Goal: Task Accomplishment & Management: Use online tool/utility

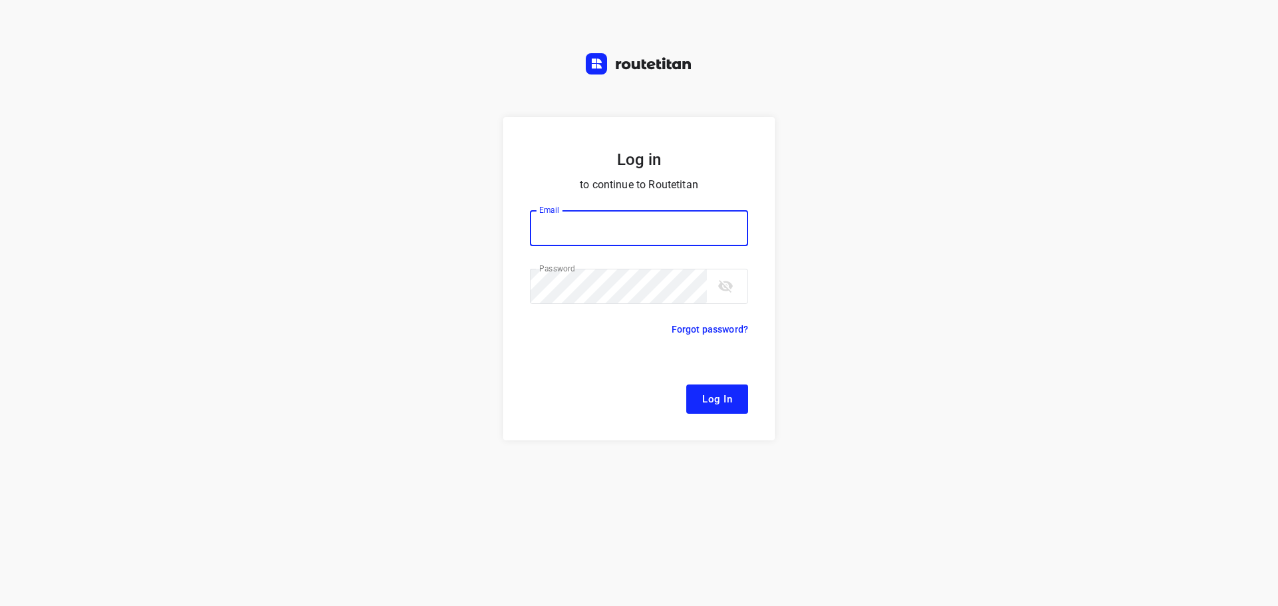
type input "[EMAIL_ADDRESS][DOMAIN_NAME]"
click at [704, 400] on span "Log In" at bounding box center [717, 399] width 30 height 17
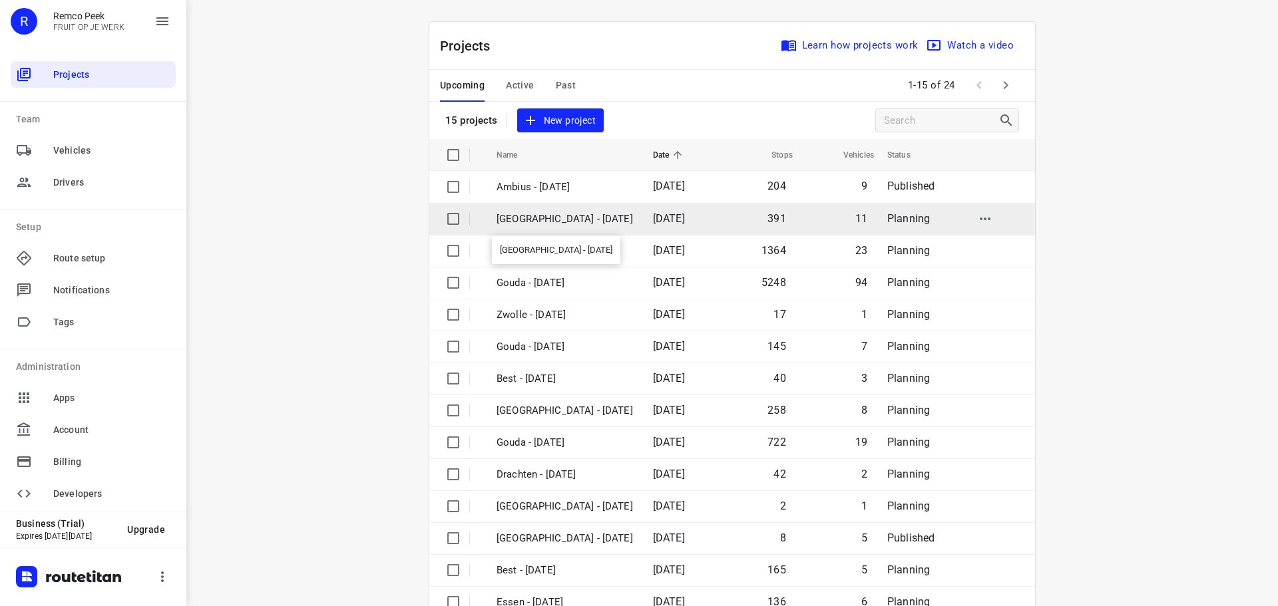
click at [532, 217] on p "[GEOGRAPHIC_DATA] - [DATE]" at bounding box center [564, 219] width 136 height 15
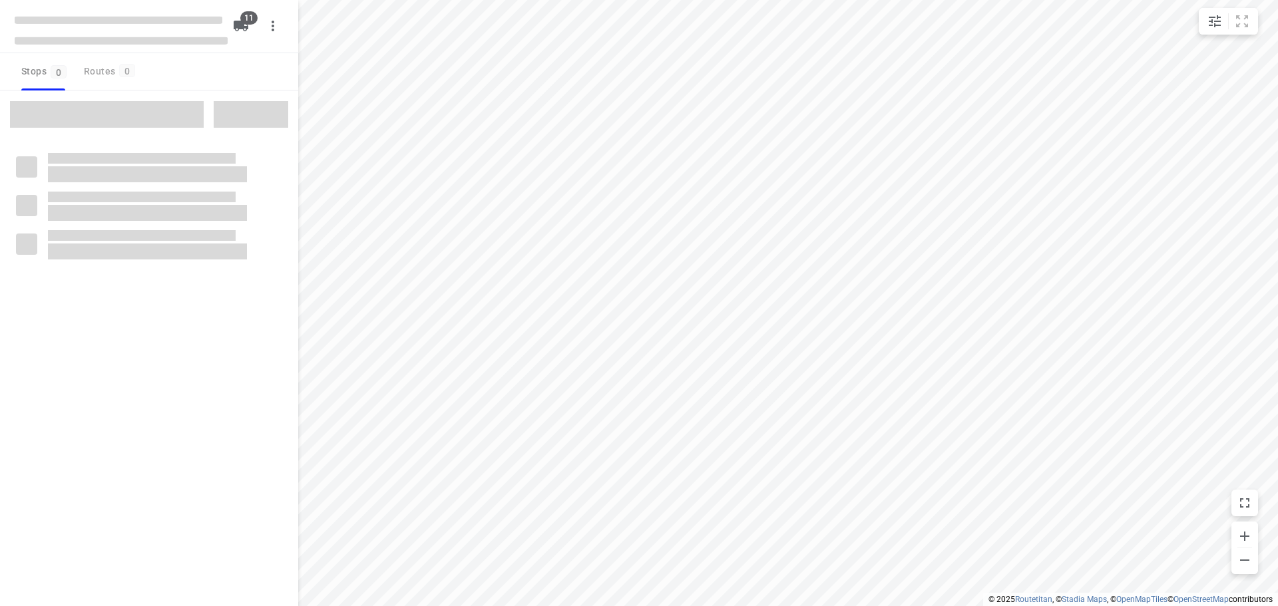
checkbox input "true"
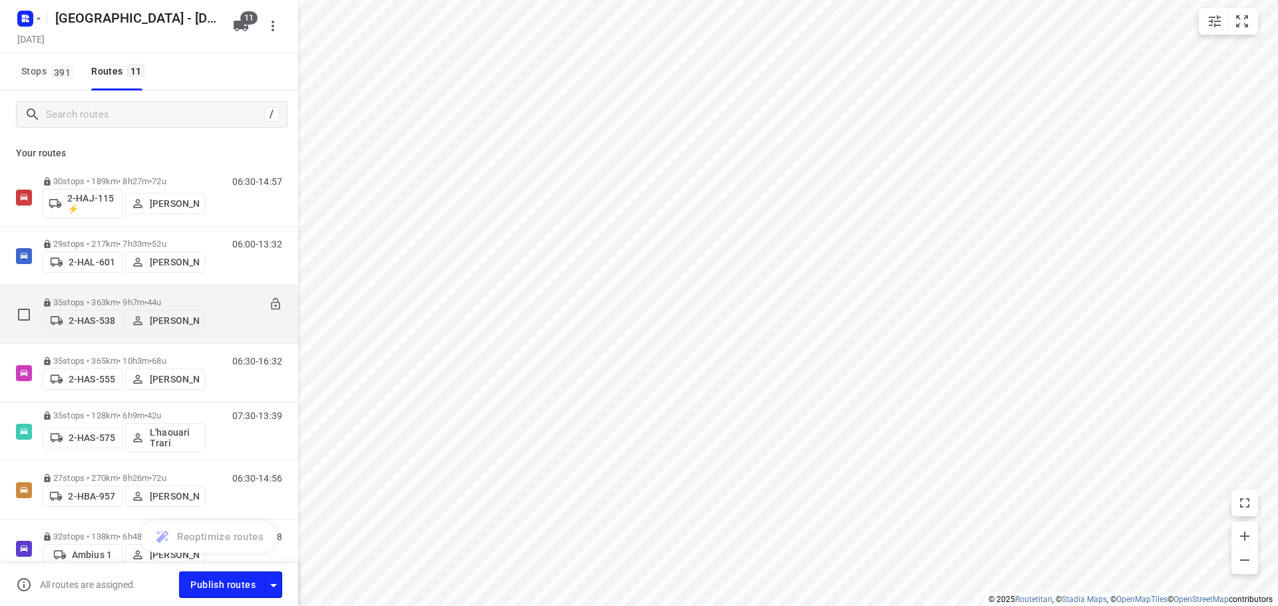
click at [124, 297] on p "35 stops • 363km • 9h7m • 44u" at bounding box center [124, 302] width 162 height 10
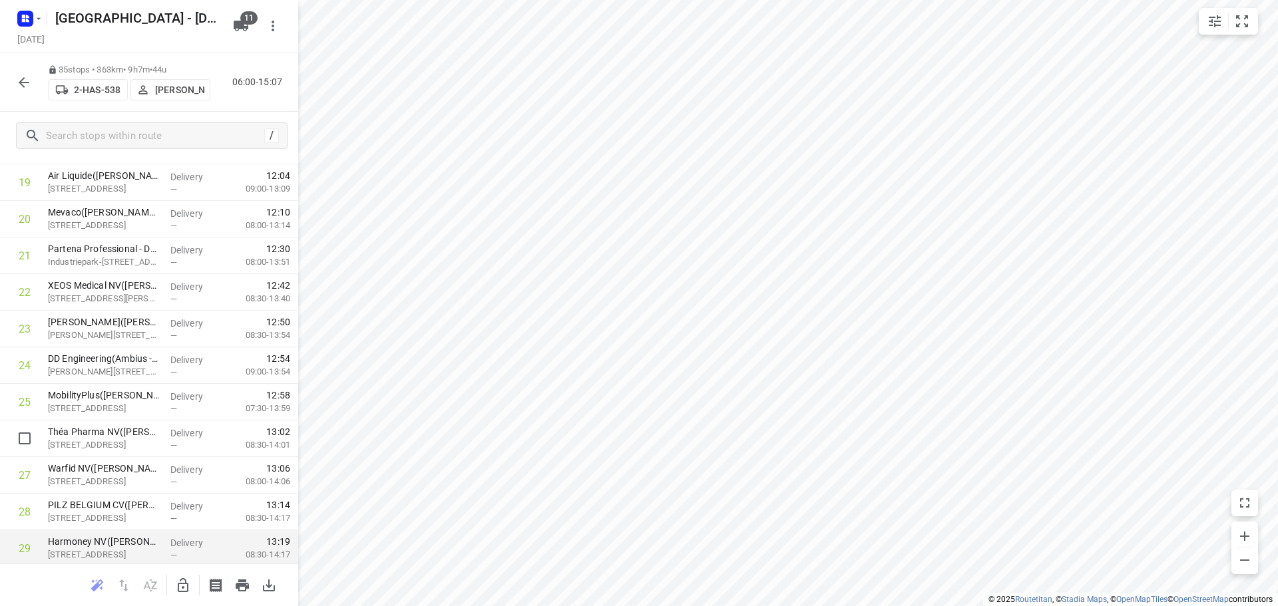
scroll to position [980, 0]
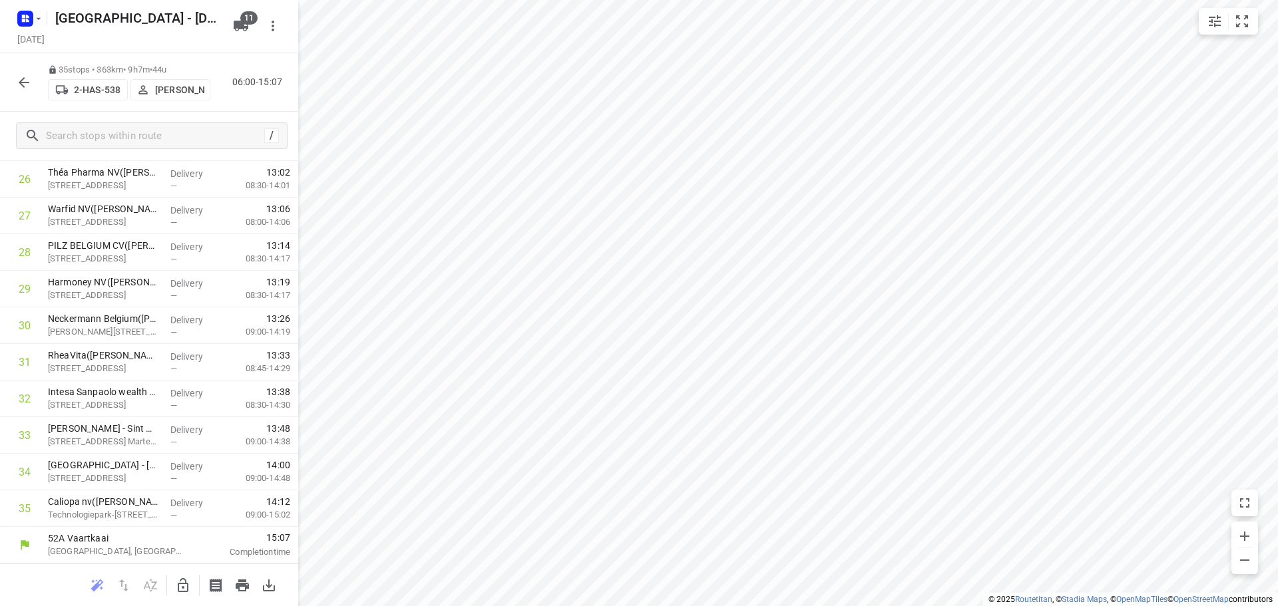
click at [19, 87] on icon "button" at bounding box center [24, 83] width 16 height 16
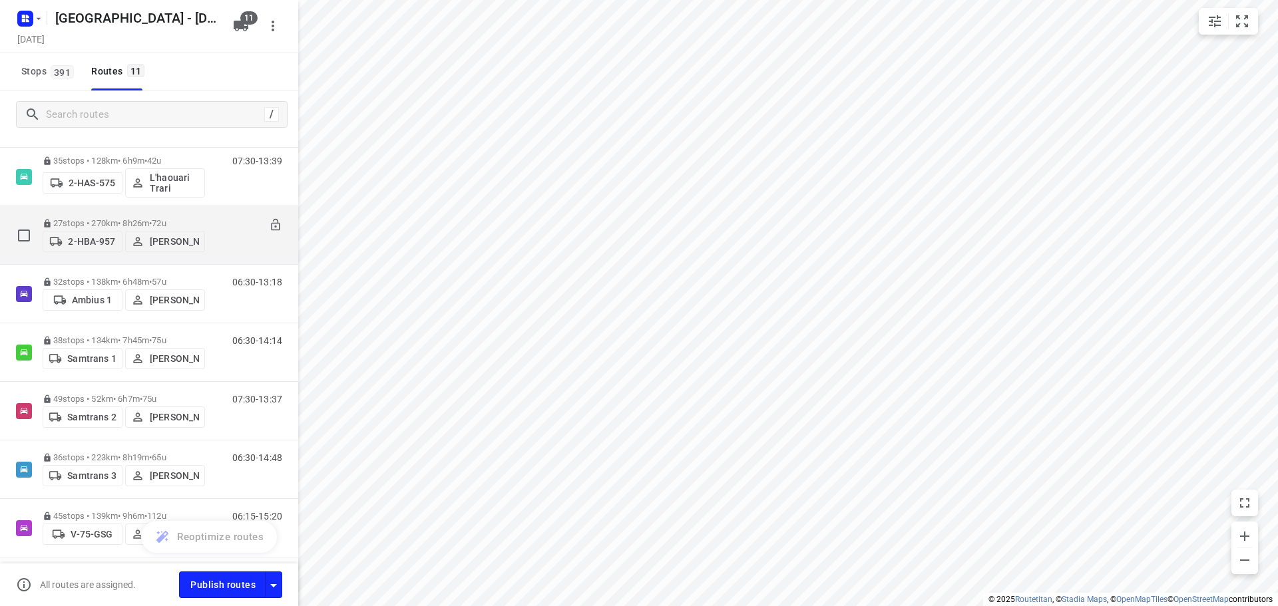
scroll to position [236, 0]
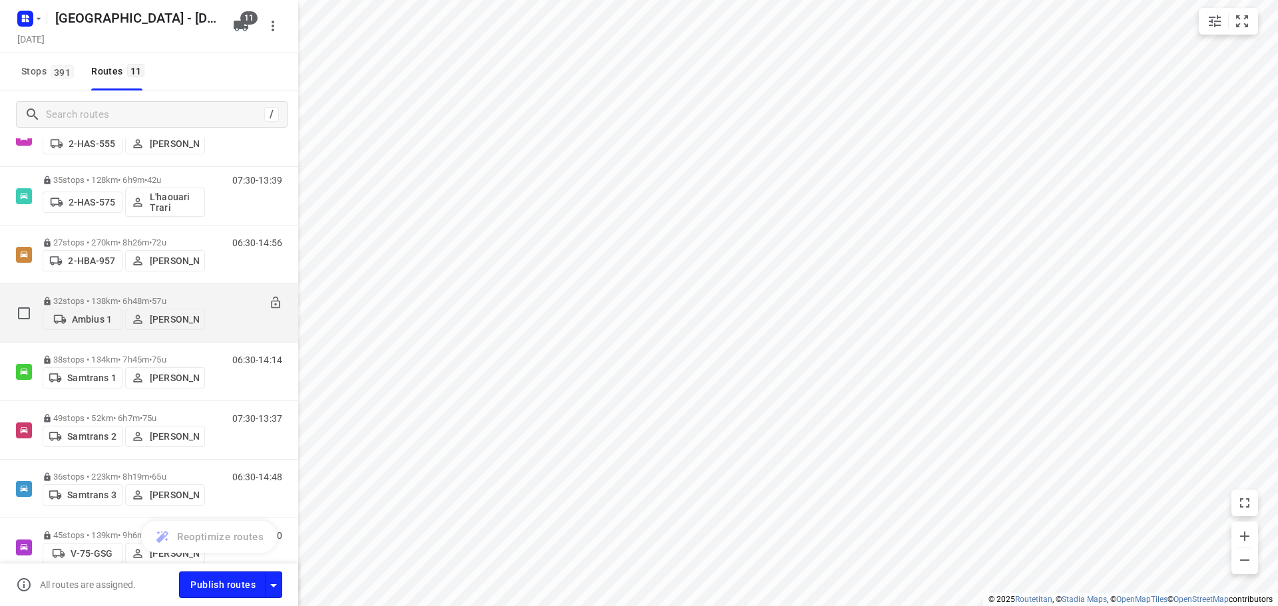
click at [108, 296] on p "32 stops • 138km • 6h48m • 57u" at bounding box center [124, 301] width 162 height 10
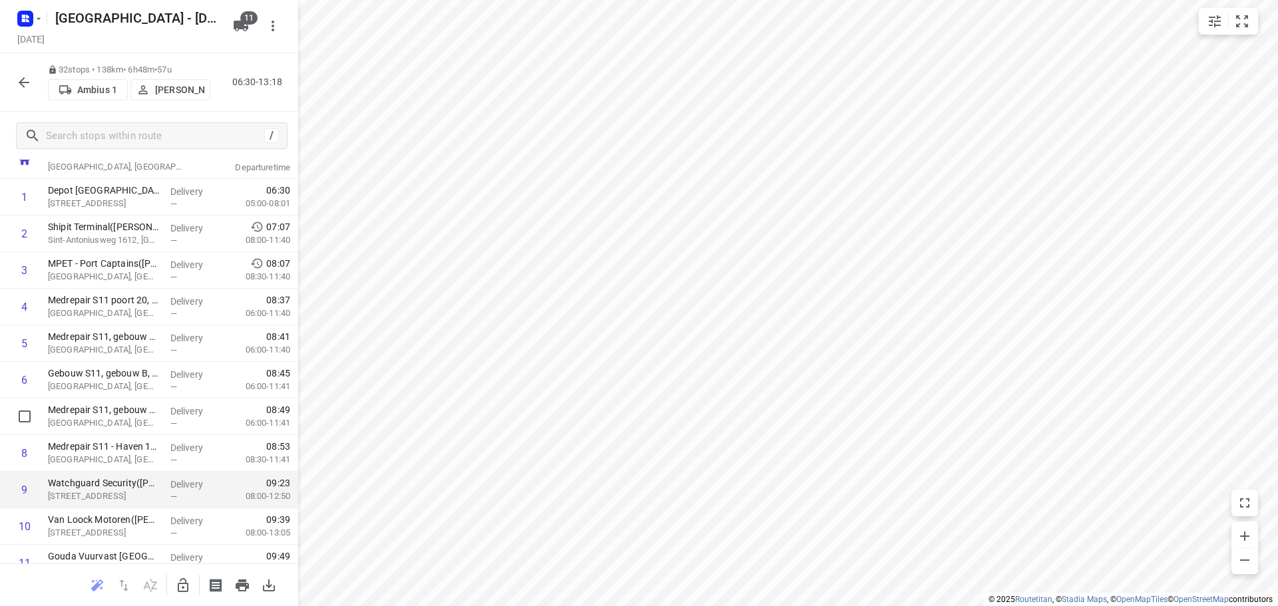
scroll to position [67, 0]
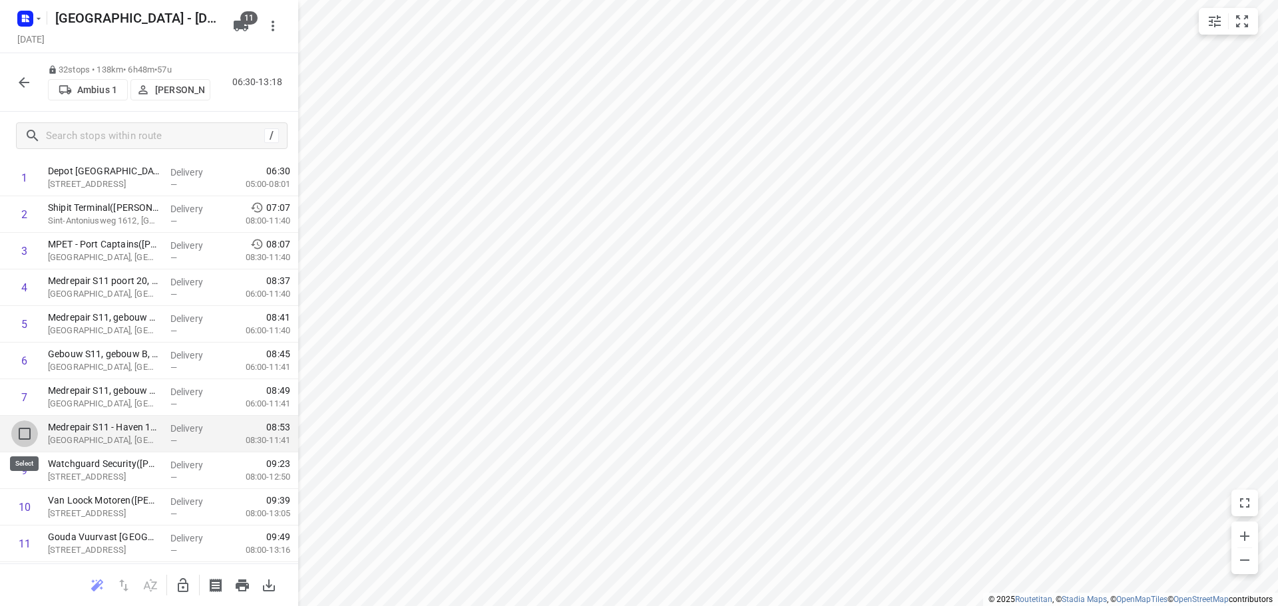
click at [27, 434] on input "checkbox" at bounding box center [24, 434] width 27 height 27
checkbox input "true"
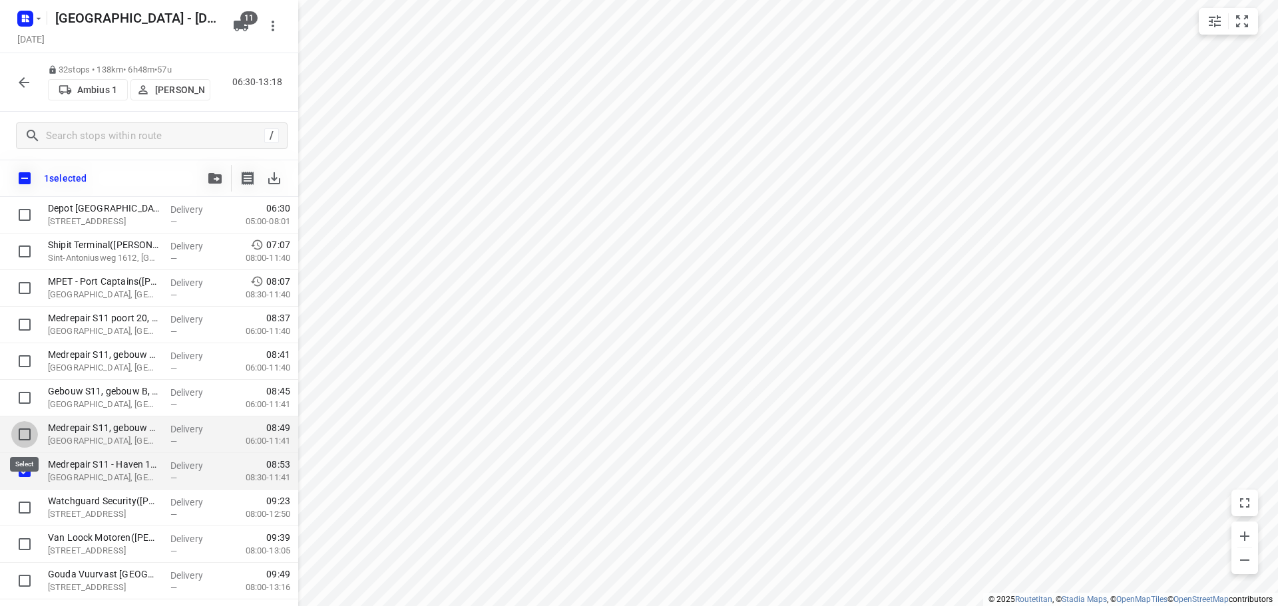
click at [24, 435] on input "checkbox" at bounding box center [24, 434] width 27 height 27
checkbox input "true"
click at [23, 401] on input "checkbox" at bounding box center [24, 398] width 27 height 27
checkbox input "true"
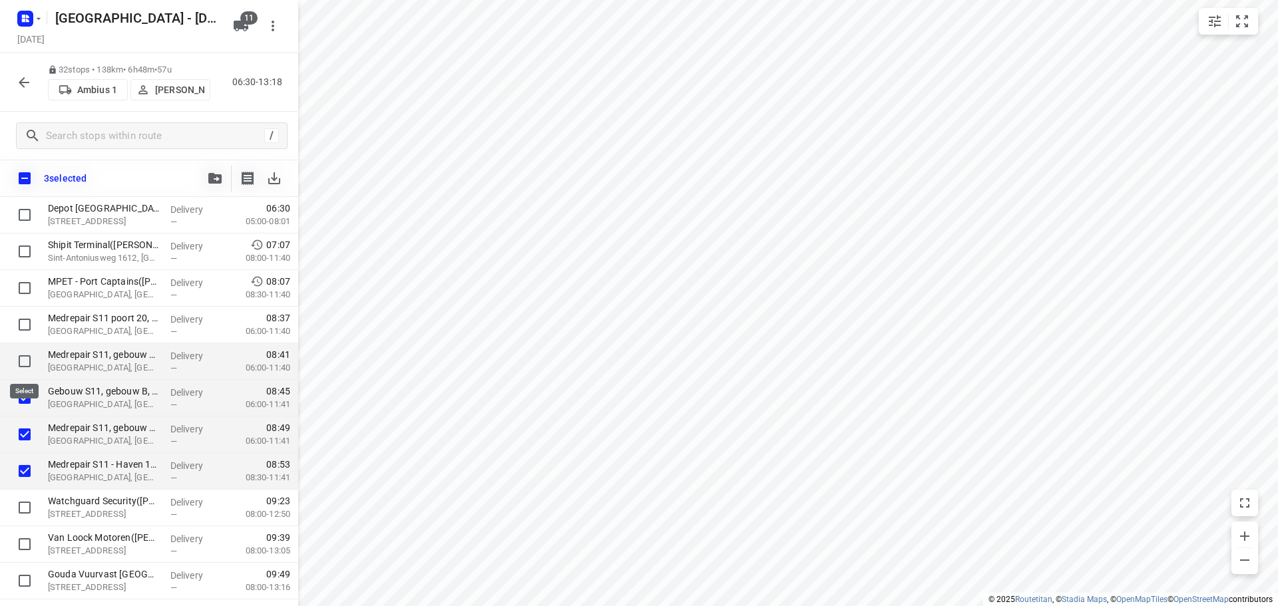
click at [27, 361] on input "checkbox" at bounding box center [24, 361] width 27 height 27
checkbox input "true"
click at [25, 325] on input "checkbox" at bounding box center [24, 324] width 27 height 27
checkbox input "true"
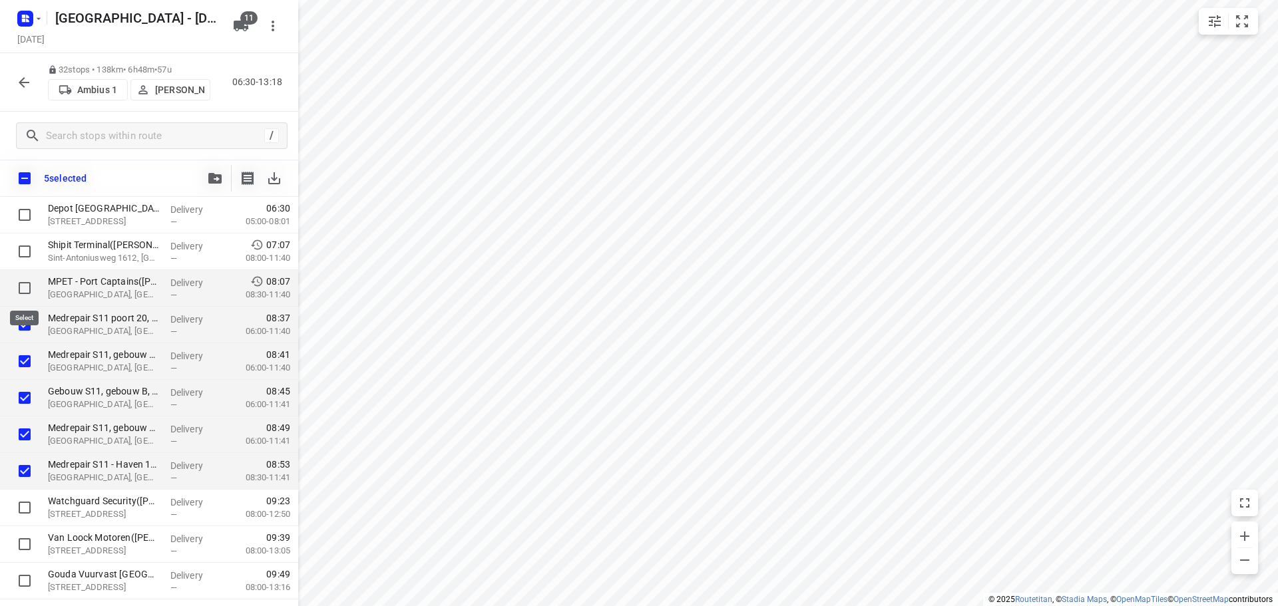
click at [23, 291] on input "checkbox" at bounding box center [24, 288] width 27 height 27
checkbox input "true"
click at [23, 253] on input "checkbox" at bounding box center [24, 251] width 27 height 27
checkbox input "true"
click at [214, 178] on icon "button" at bounding box center [214, 178] width 13 height 11
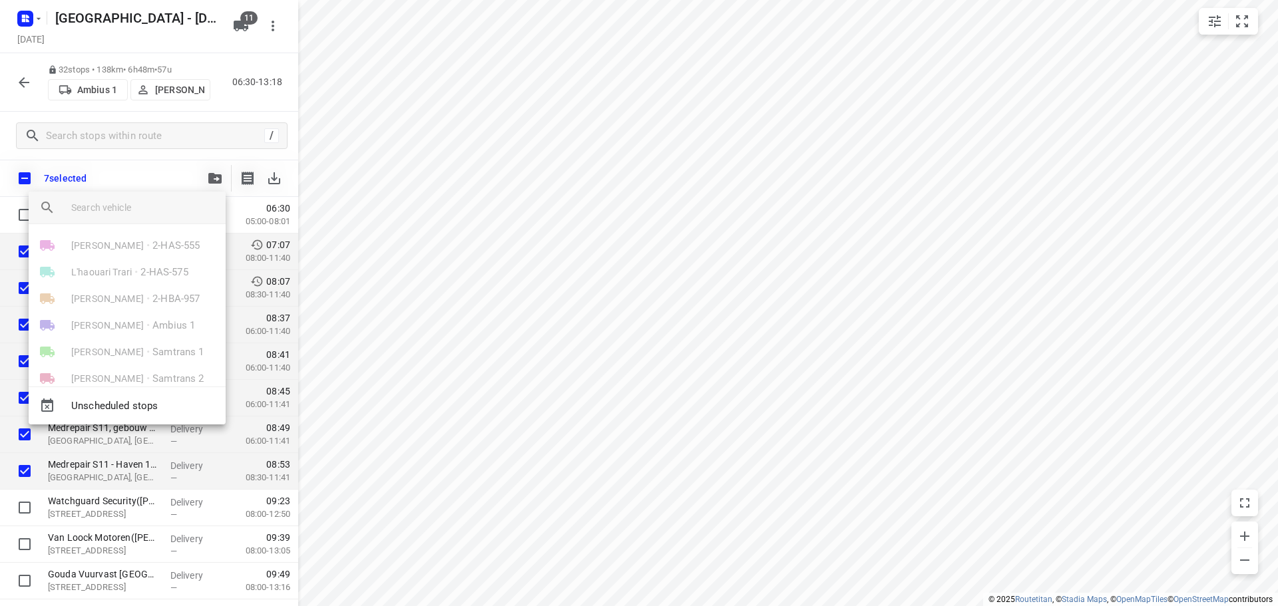
scroll to position [157, 0]
click at [130, 163] on div at bounding box center [639, 303] width 1278 height 606
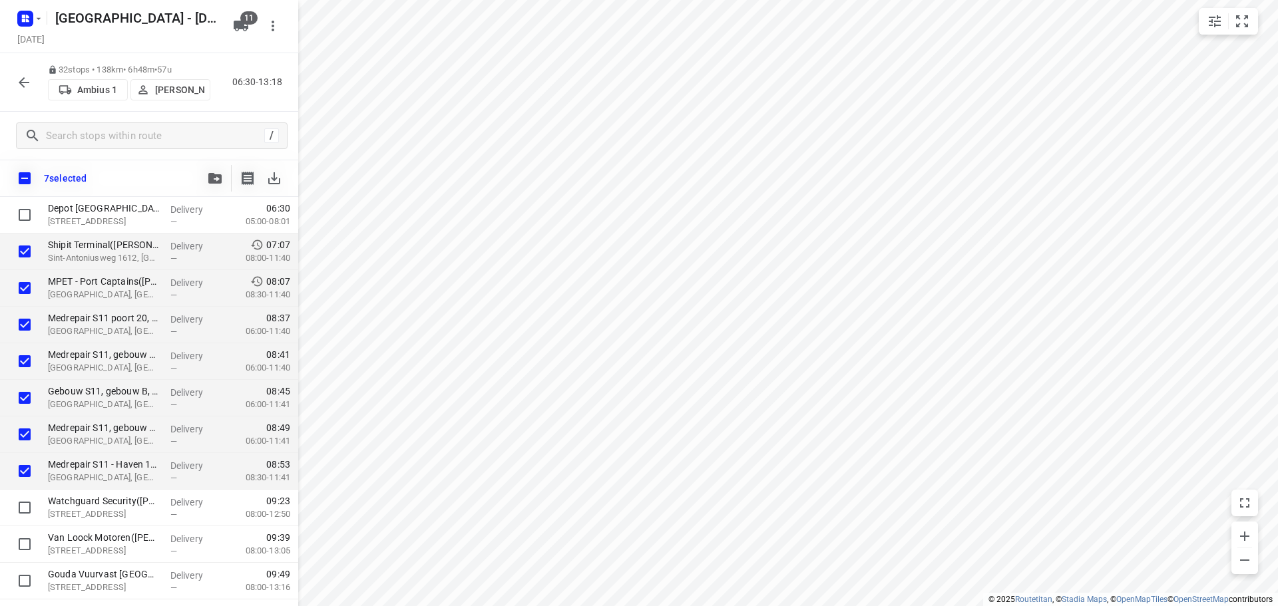
click at [25, 81] on icon "button" at bounding box center [24, 83] width 16 height 16
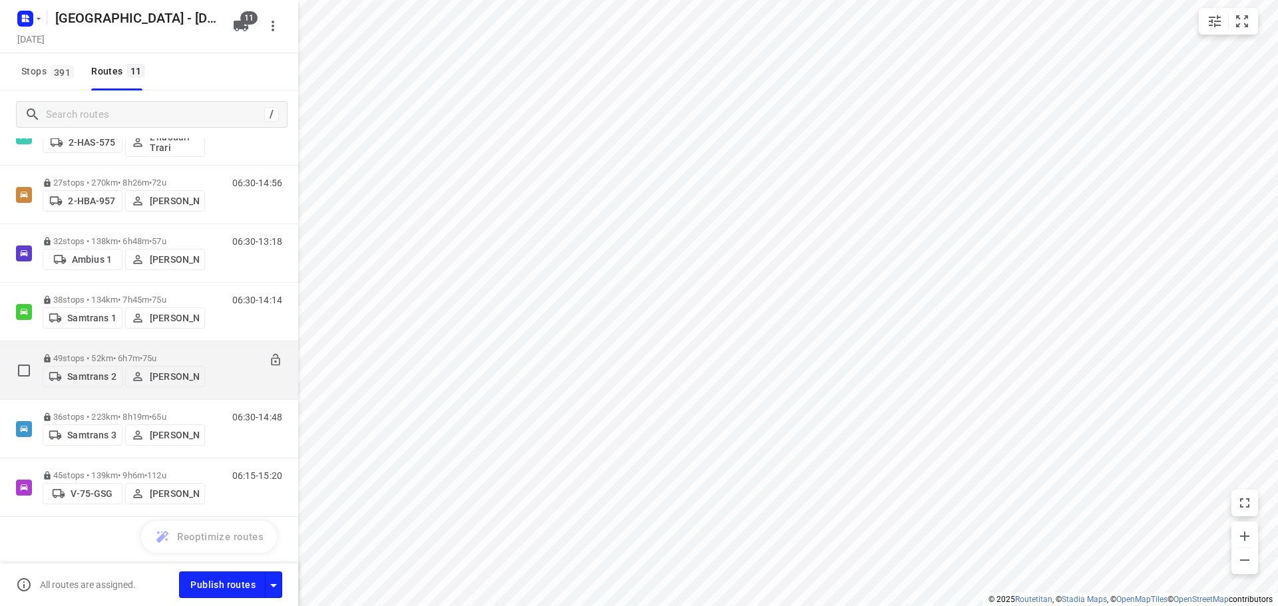
scroll to position [302, 0]
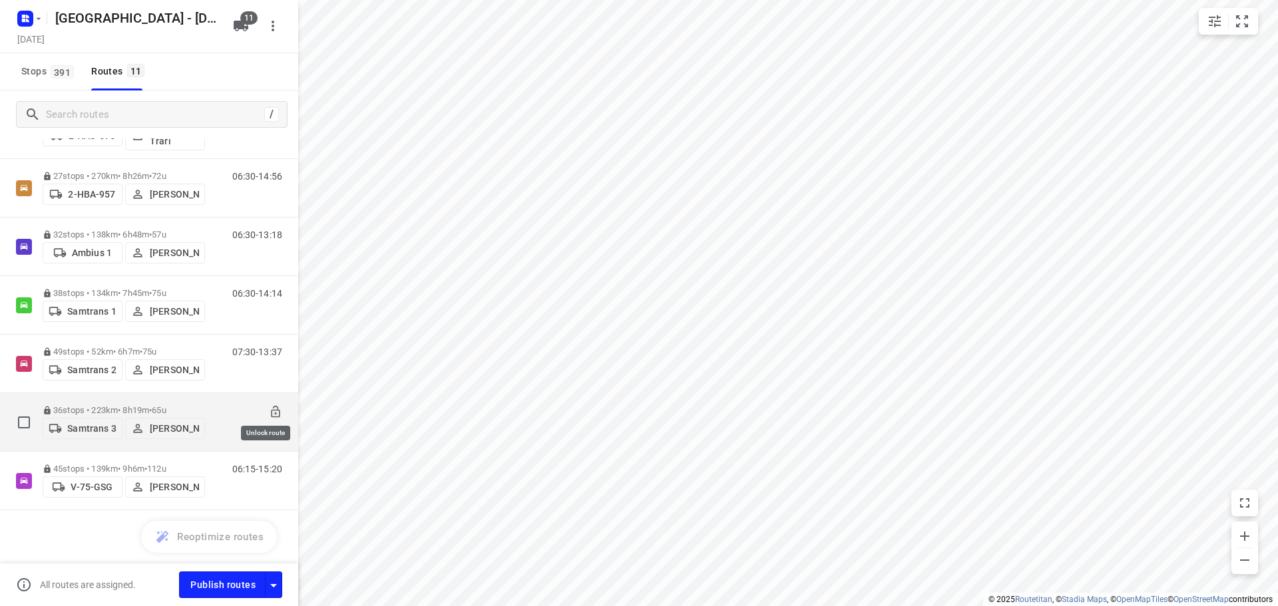
click at [271, 407] on icon at bounding box center [275, 412] width 9 height 12
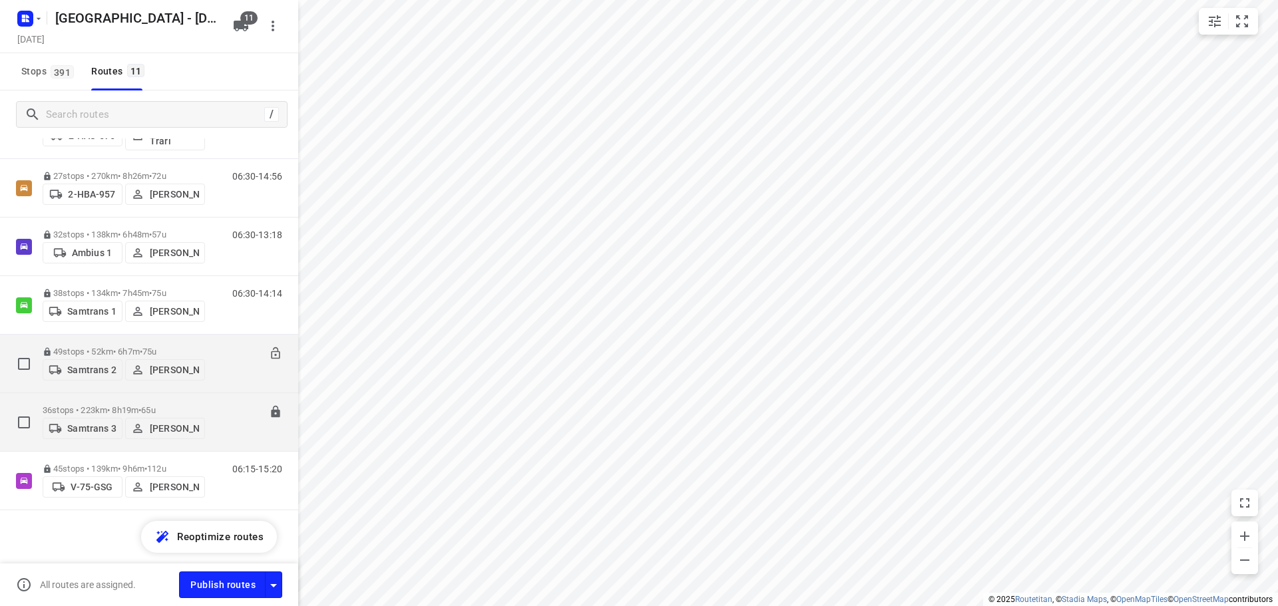
scroll to position [102, 0]
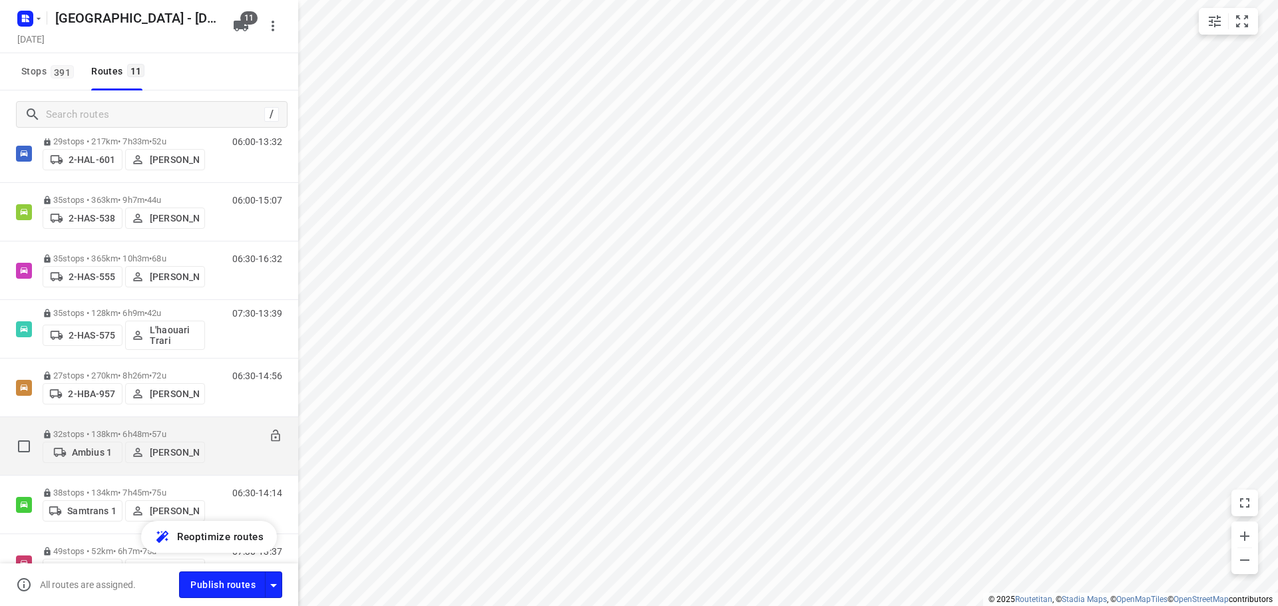
click at [102, 429] on p "32 stops • 138km • 6h48m • 57u" at bounding box center [124, 434] width 162 height 10
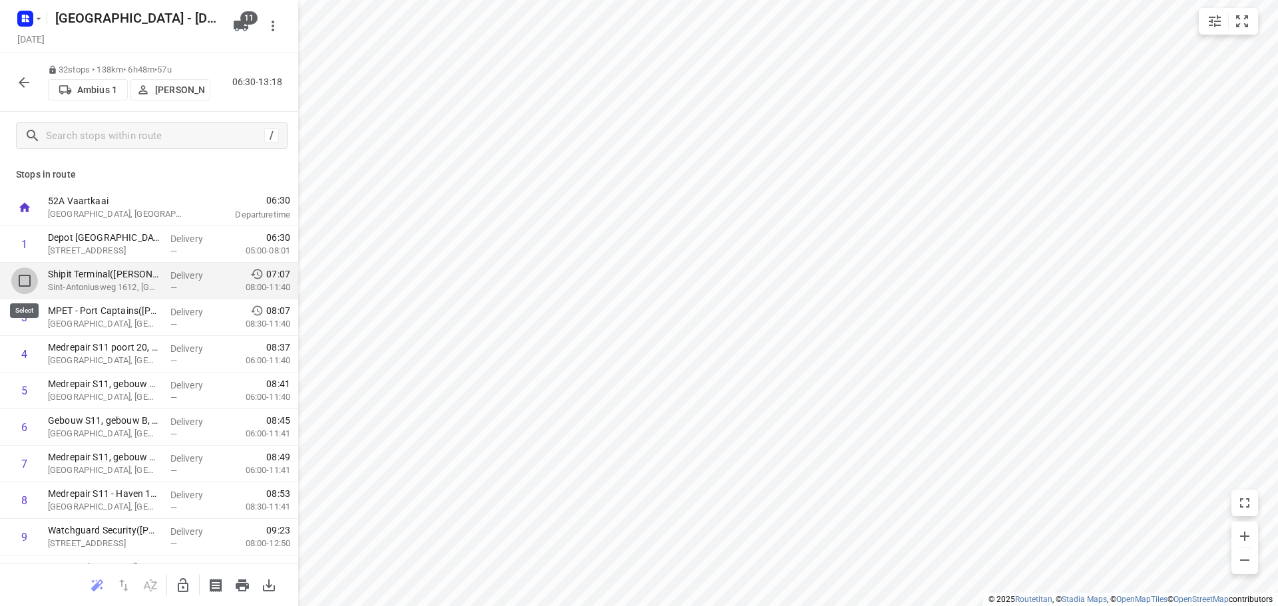
click at [23, 276] on input "checkbox" at bounding box center [24, 281] width 27 height 27
checkbox input "true"
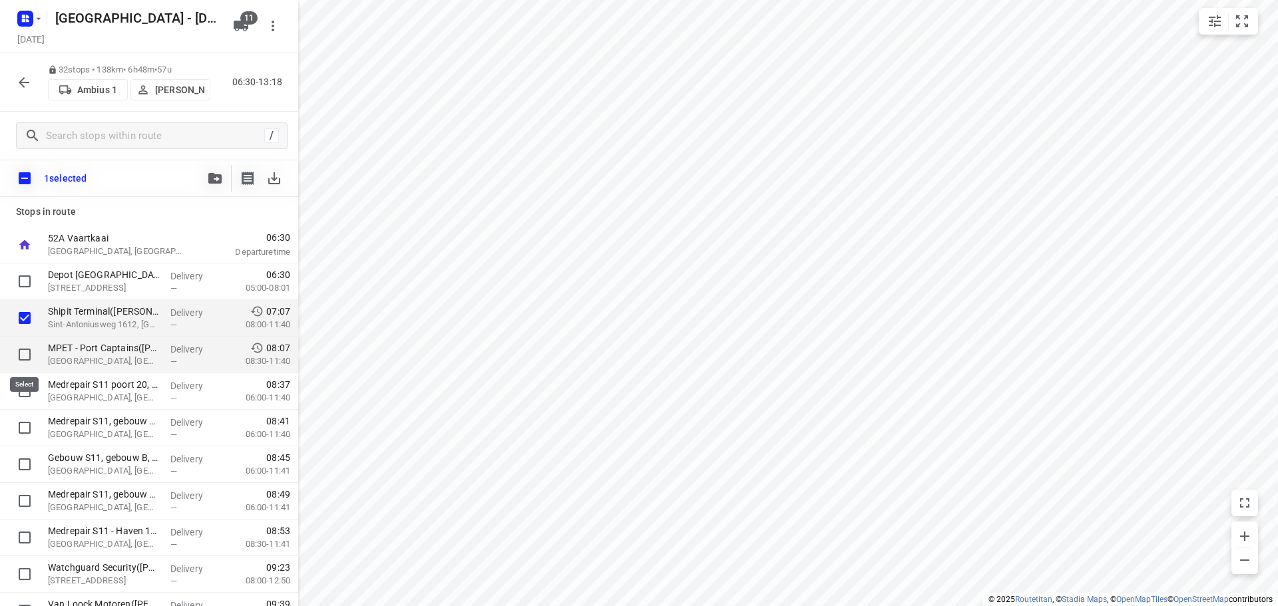
click at [21, 356] on input "checkbox" at bounding box center [24, 354] width 27 height 27
checkbox input "true"
click at [17, 391] on input "checkbox" at bounding box center [24, 391] width 27 height 27
checkbox input "true"
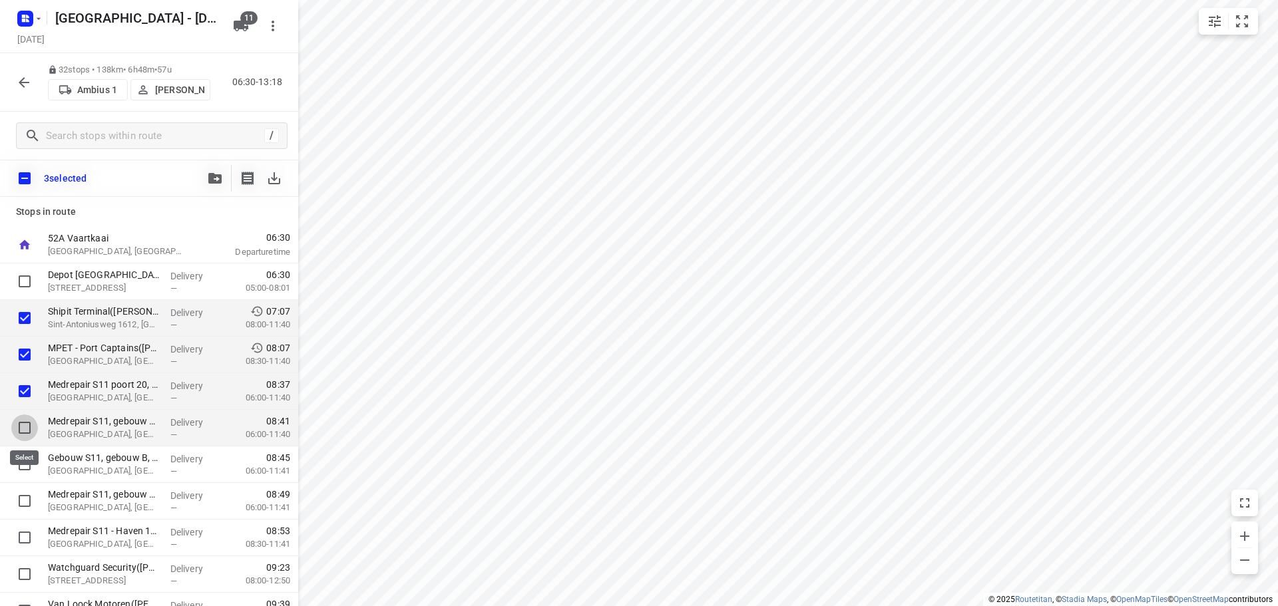
click at [29, 423] on input "checkbox" at bounding box center [24, 428] width 27 height 27
checkbox input "true"
click at [27, 464] on input "checkbox" at bounding box center [24, 464] width 27 height 27
checkbox input "true"
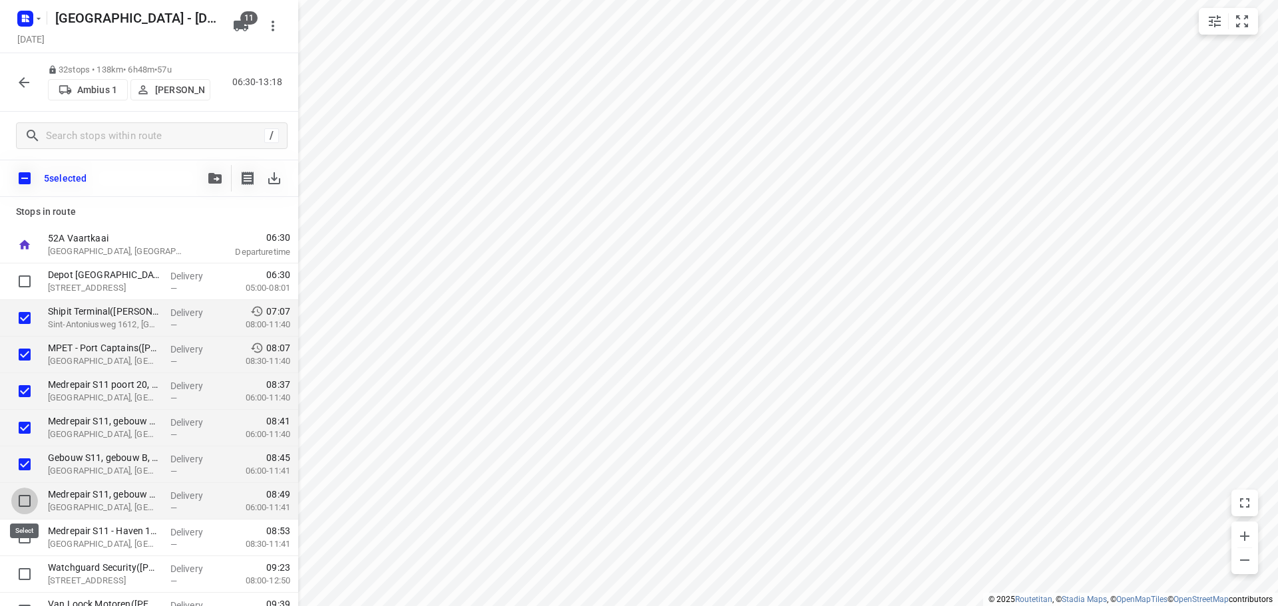
click at [23, 496] on input "checkbox" at bounding box center [24, 501] width 27 height 27
checkbox input "true"
click at [22, 536] on input "checkbox" at bounding box center [24, 537] width 27 height 27
checkbox input "true"
click at [210, 177] on icon "button" at bounding box center [214, 178] width 13 height 11
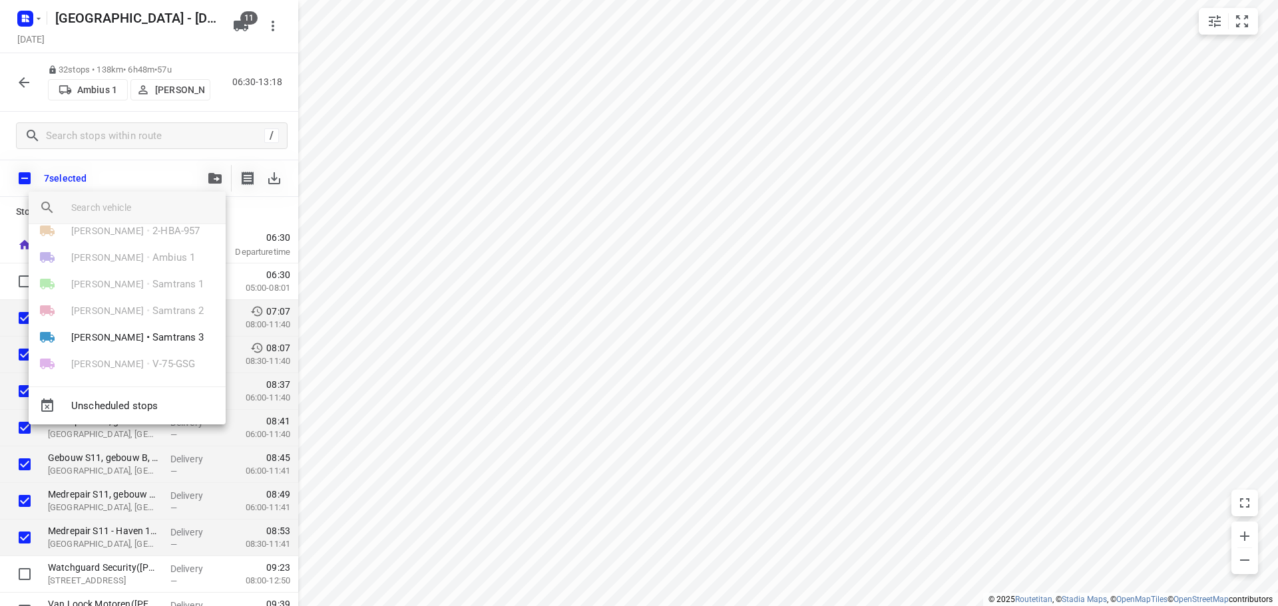
scroll to position [157, 0]
click at [120, 325] on span "[PERSON_NAME]" at bounding box center [107, 330] width 73 height 13
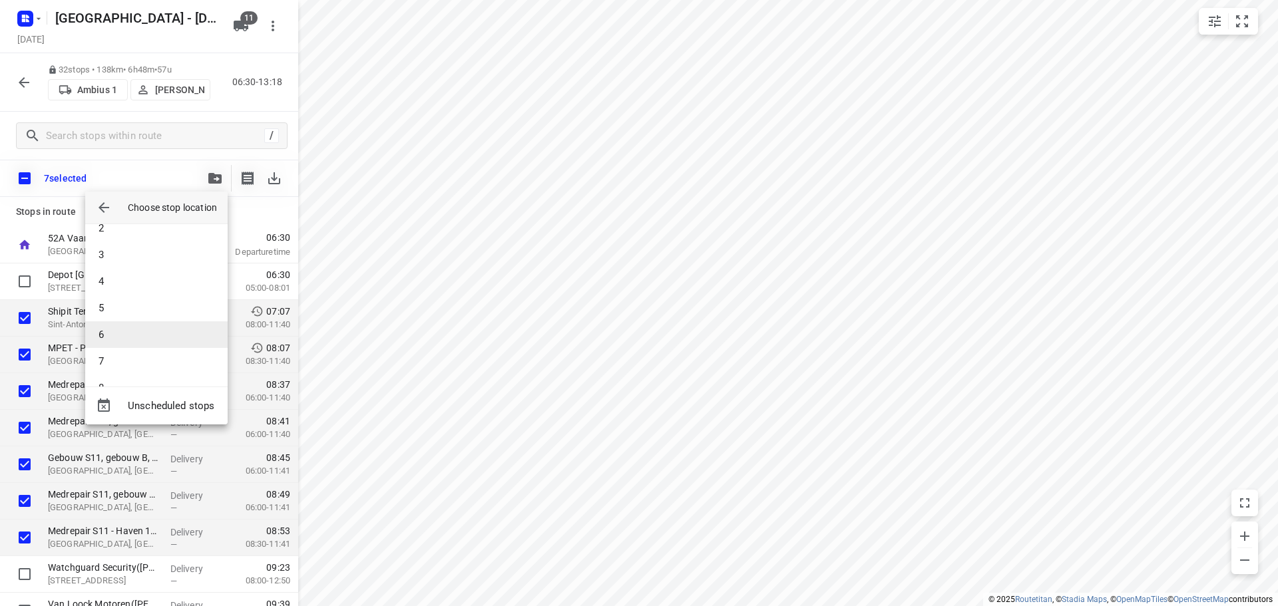
scroll to position [91, 0]
click at [107, 358] on li "9" at bounding box center [156, 365] width 142 height 27
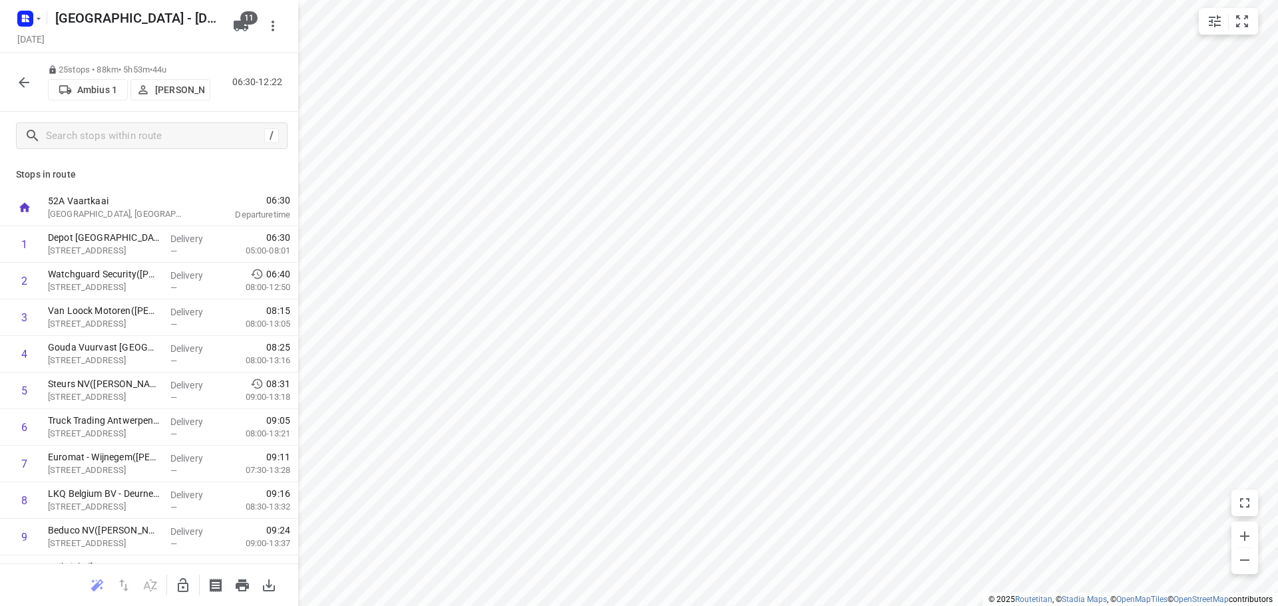
click at [22, 85] on icon "button" at bounding box center [24, 82] width 11 height 11
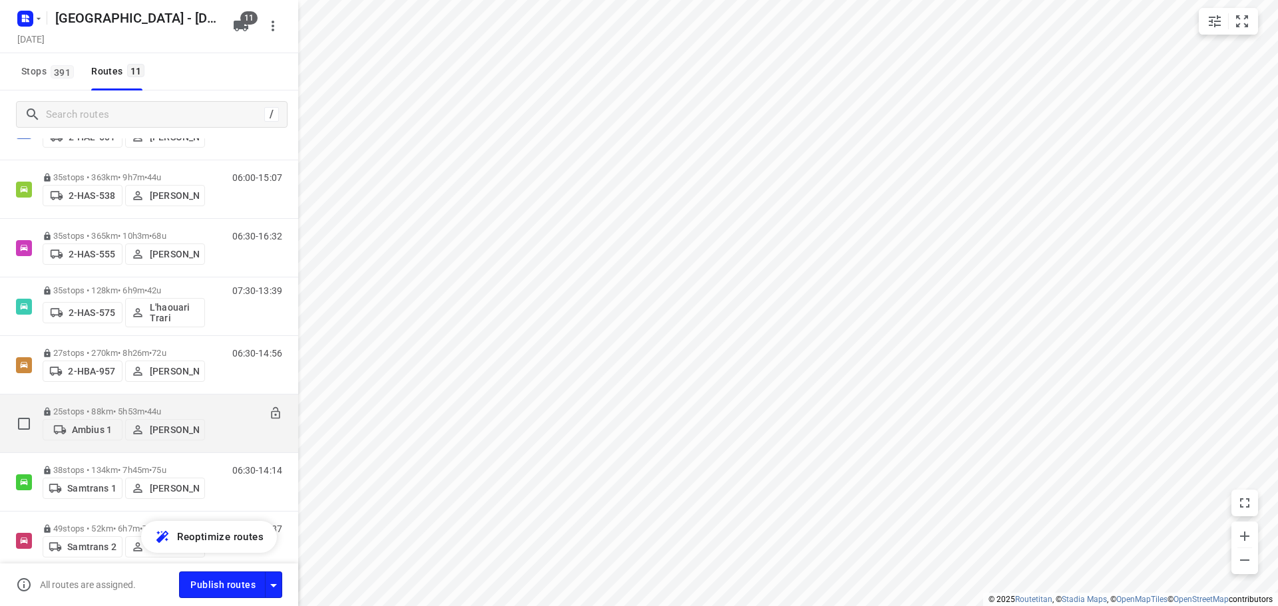
scroll to position [133, 0]
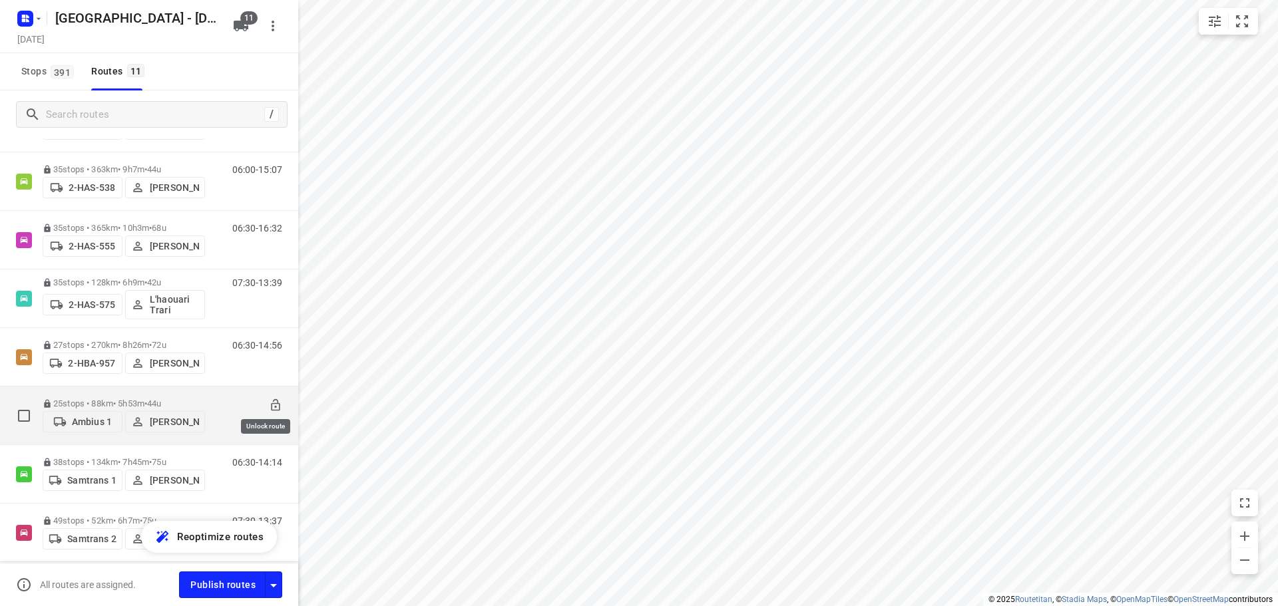
click at [269, 401] on icon at bounding box center [275, 405] width 13 height 13
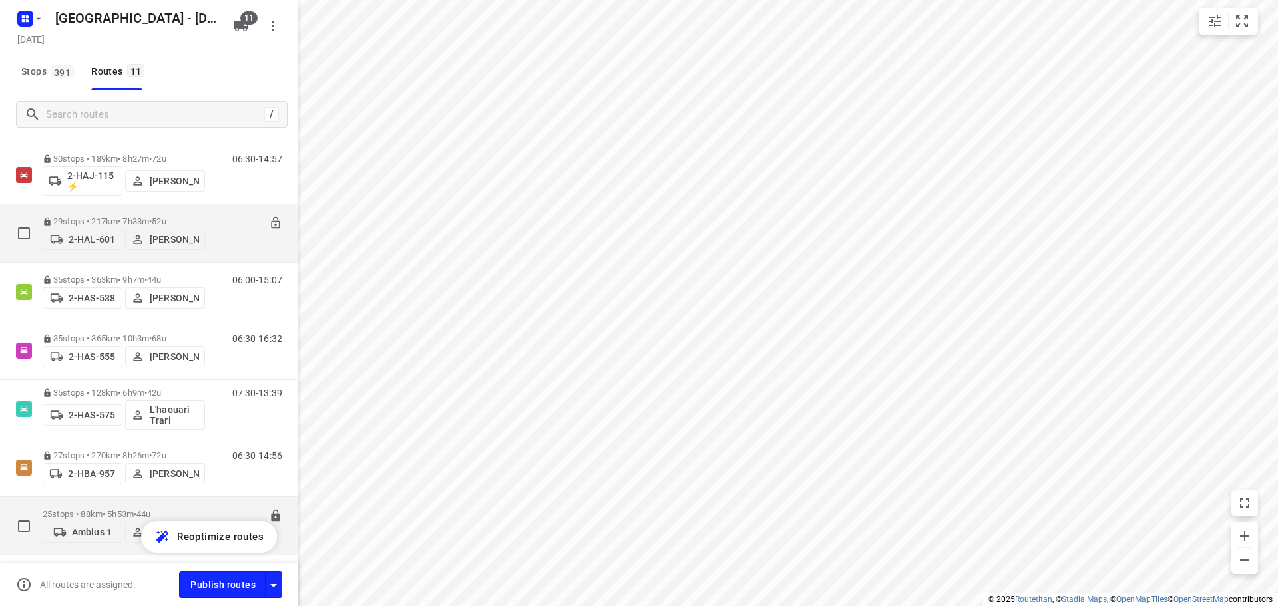
scroll to position [0, 0]
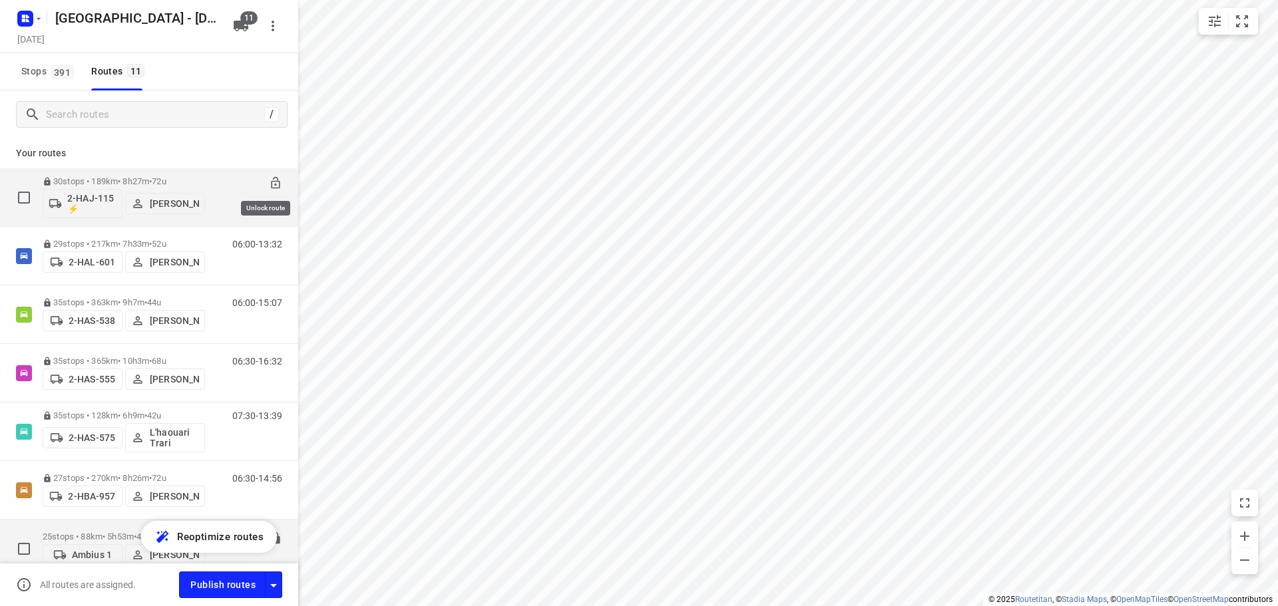
click at [269, 184] on icon at bounding box center [275, 182] width 13 height 13
click at [106, 178] on p "30 stops • 189km • 8h27m • 72u" at bounding box center [124, 181] width 162 height 10
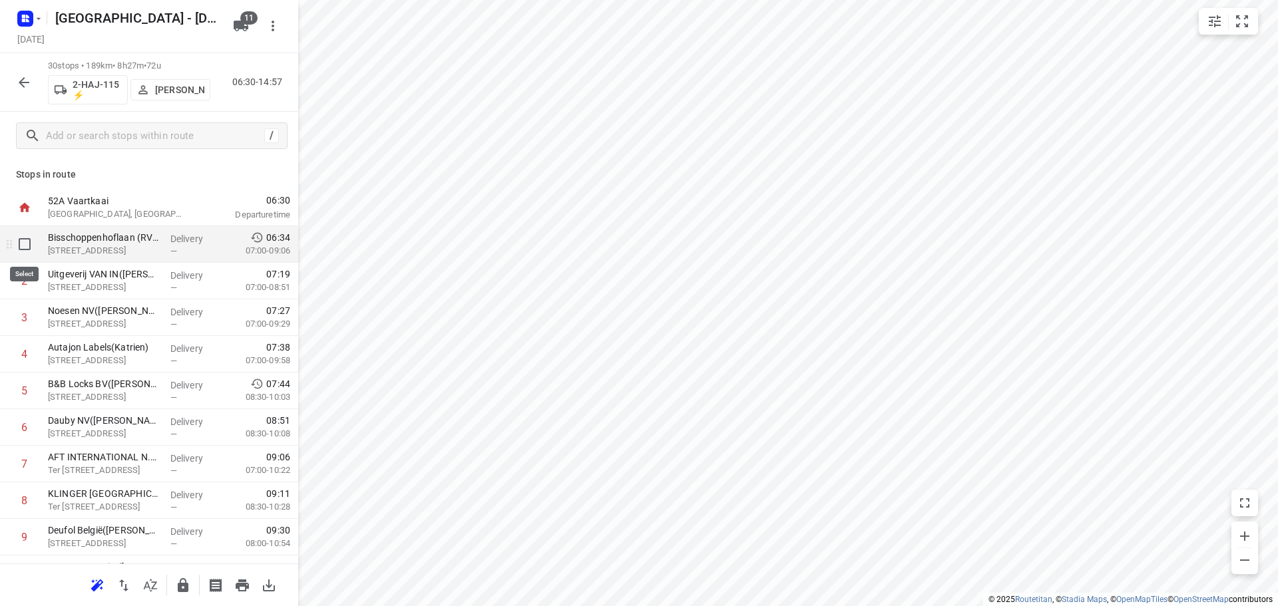
click at [23, 243] on input "checkbox" at bounding box center [24, 244] width 27 height 27
checkbox input "true"
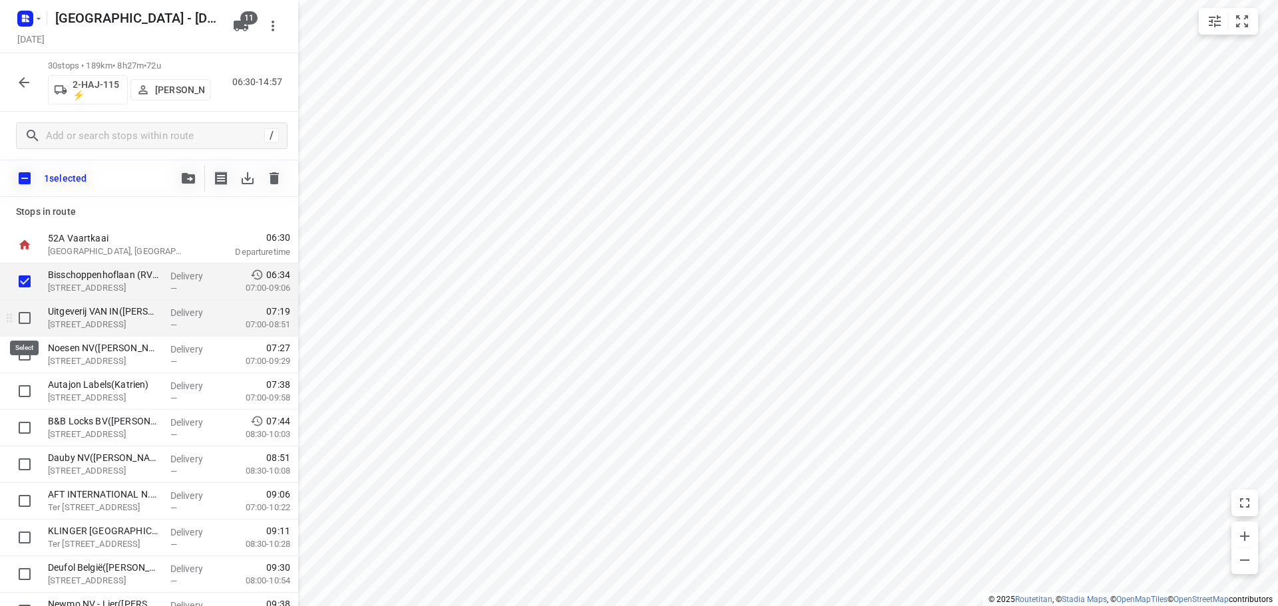
click at [23, 317] on input "checkbox" at bounding box center [24, 318] width 27 height 27
checkbox input "true"
click at [25, 356] on input "checkbox" at bounding box center [24, 354] width 27 height 27
checkbox input "true"
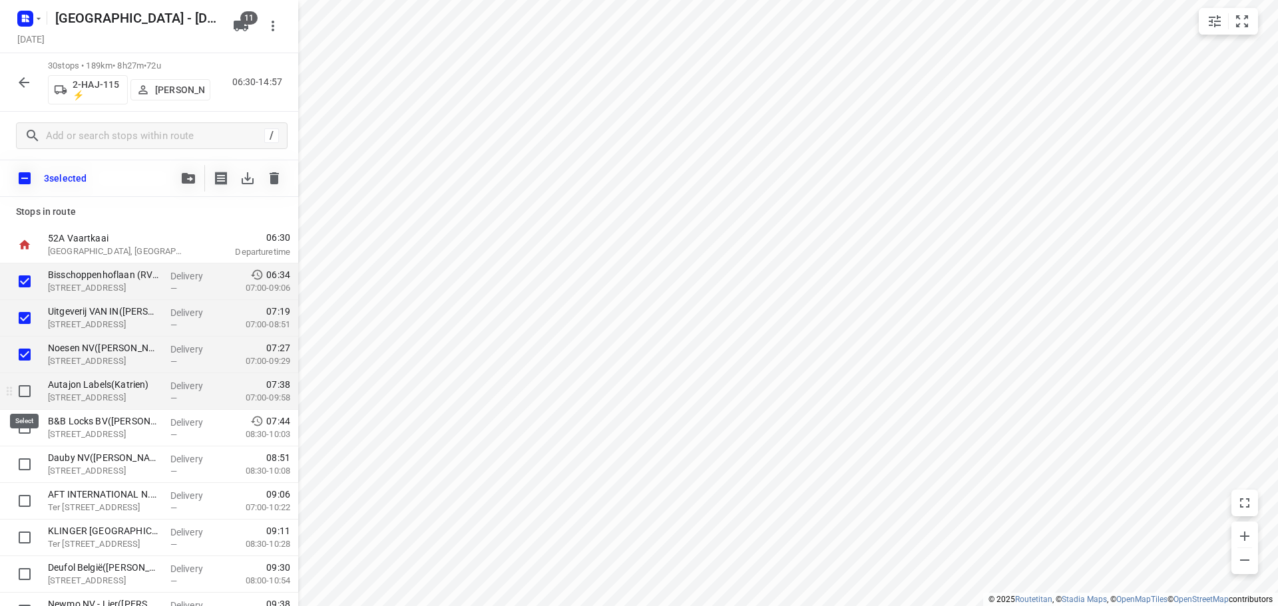
click at [22, 388] on input "checkbox" at bounding box center [24, 391] width 27 height 27
checkbox input "true"
click at [24, 423] on input "checkbox" at bounding box center [24, 428] width 27 height 27
checkbox input "true"
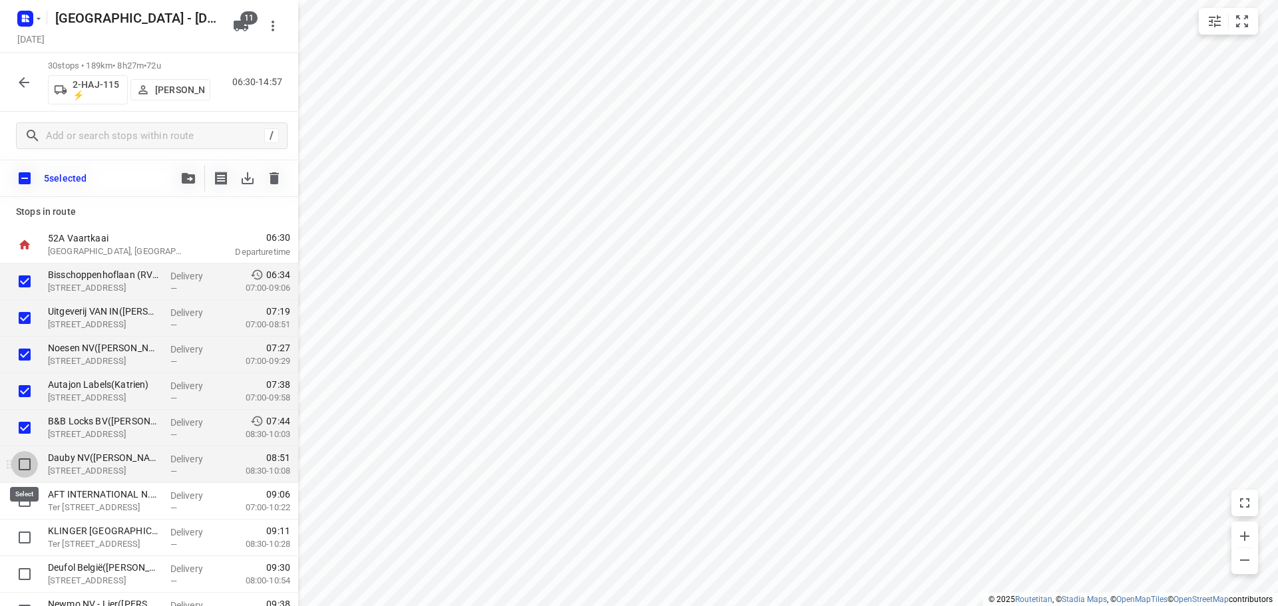
click at [25, 467] on input "checkbox" at bounding box center [24, 464] width 27 height 27
checkbox input "true"
click at [25, 499] on input "checkbox" at bounding box center [24, 501] width 27 height 27
checkbox input "true"
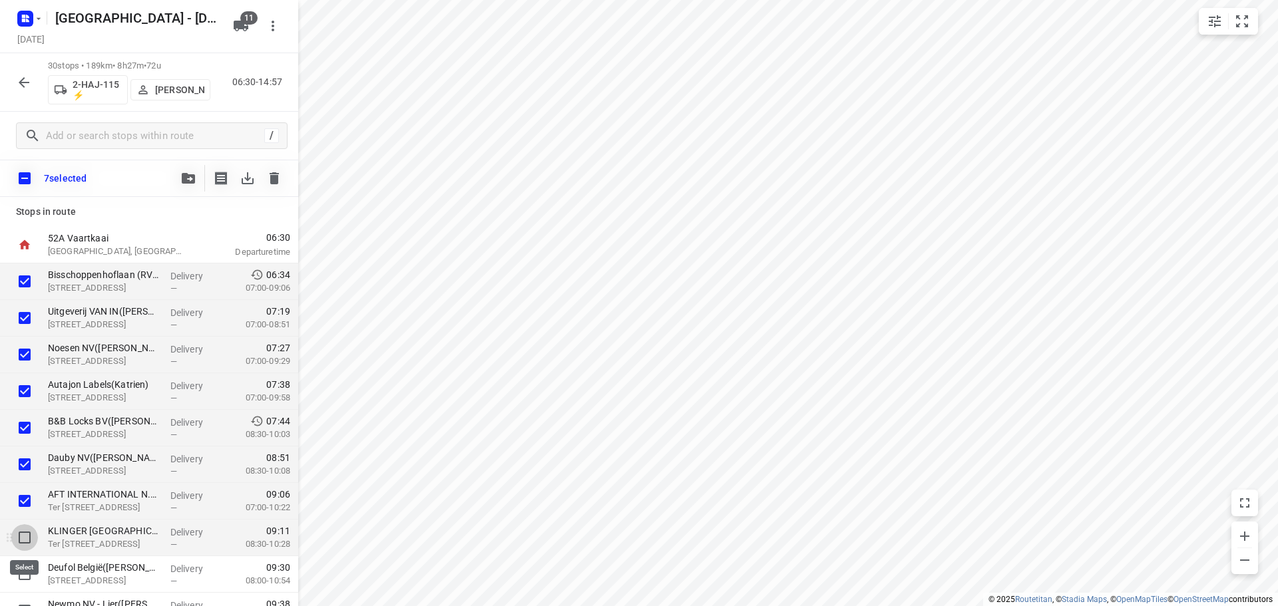
click at [23, 538] on input "checkbox" at bounding box center [24, 537] width 27 height 27
checkbox input "true"
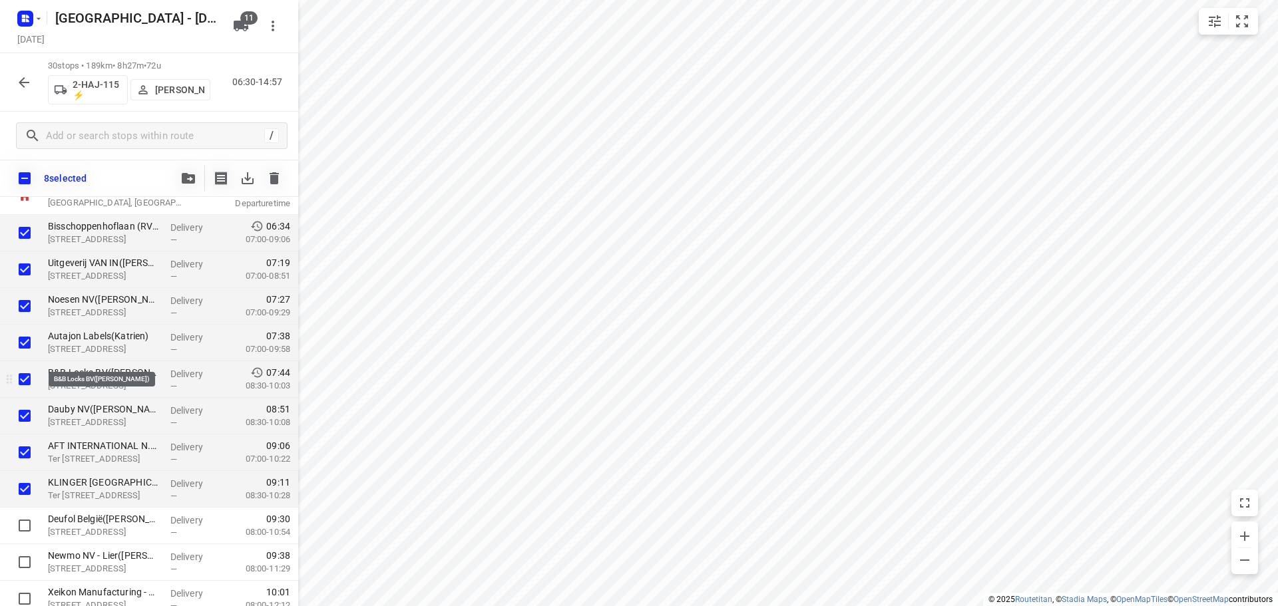
scroll to position [67, 0]
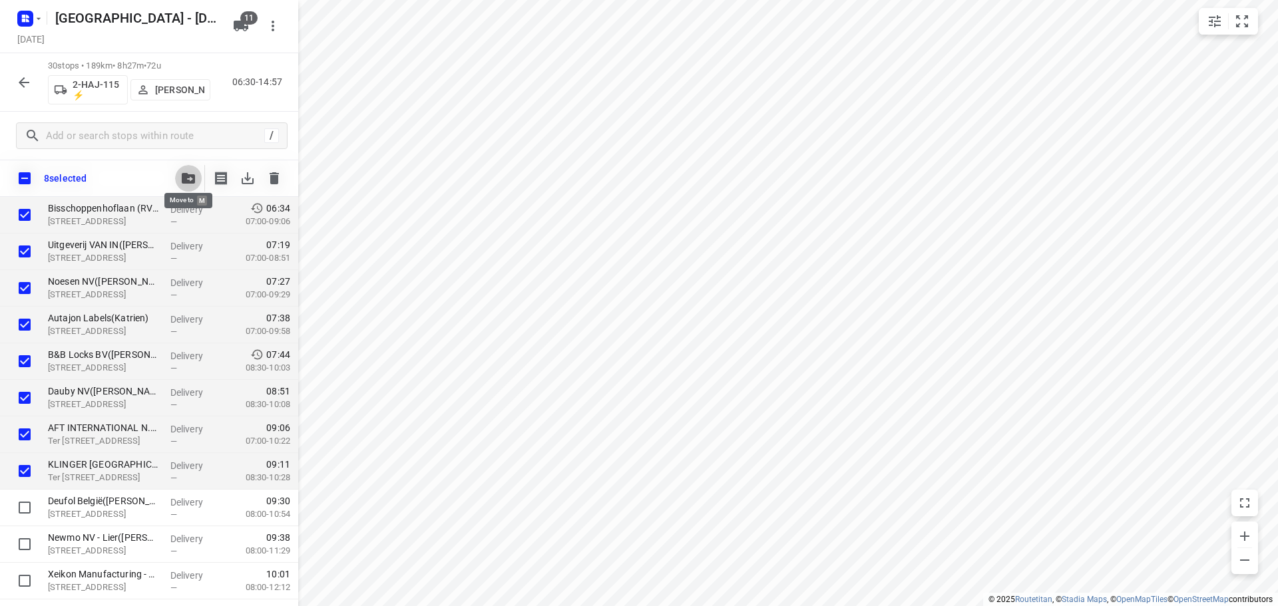
click at [184, 181] on icon "button" at bounding box center [188, 178] width 13 height 11
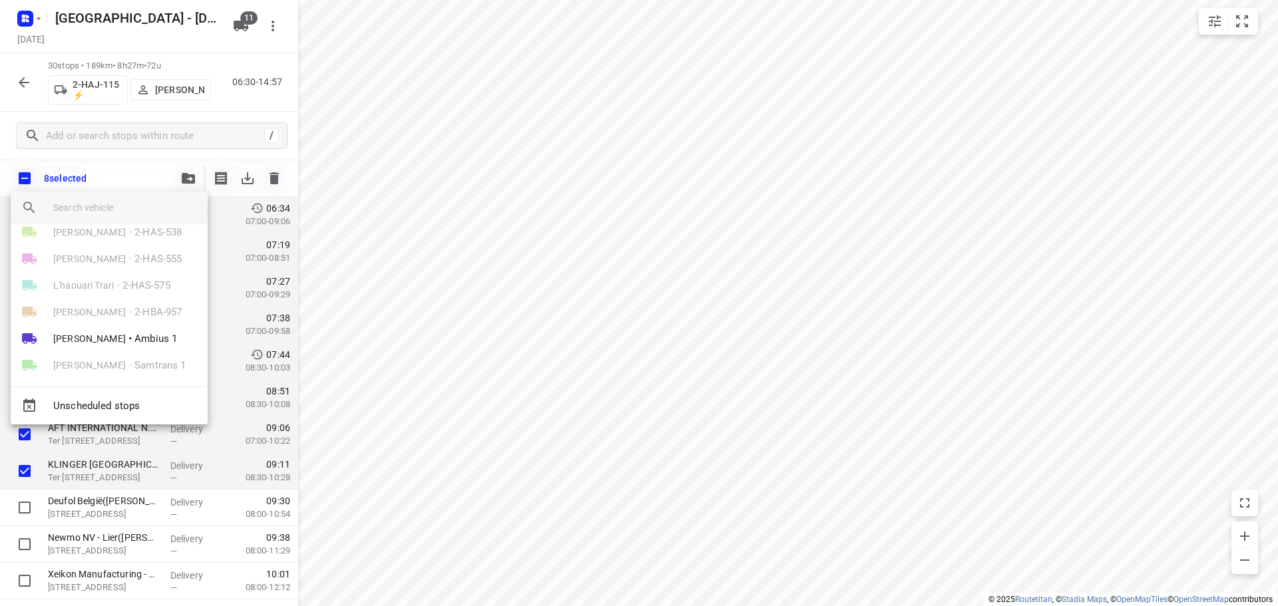
scroll to position [157, 0]
click at [97, 249] on span "[PERSON_NAME]" at bounding box center [89, 250] width 73 height 13
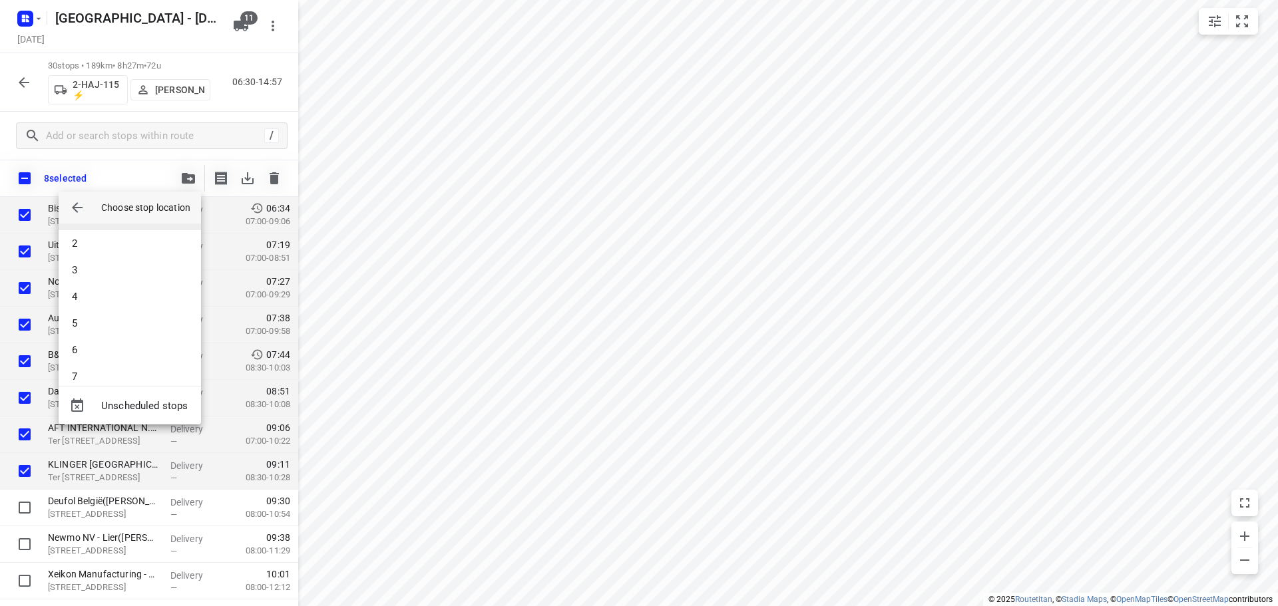
scroll to position [0, 0]
click at [78, 244] on li "1" at bounding box center [130, 243] width 142 height 27
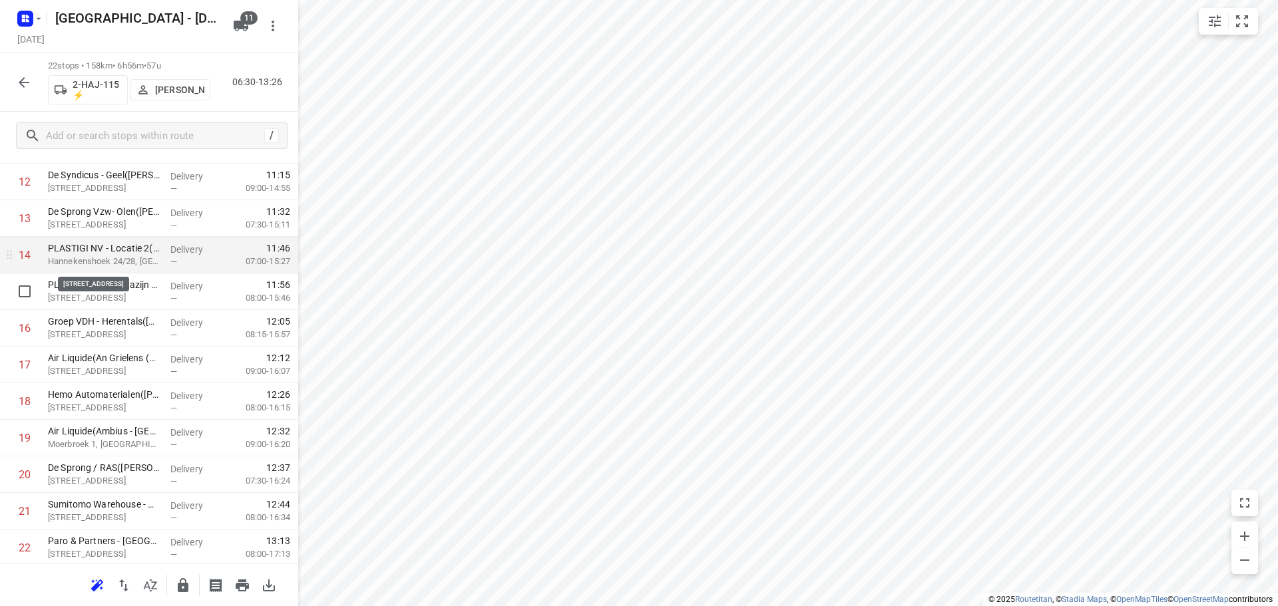
scroll to position [504, 0]
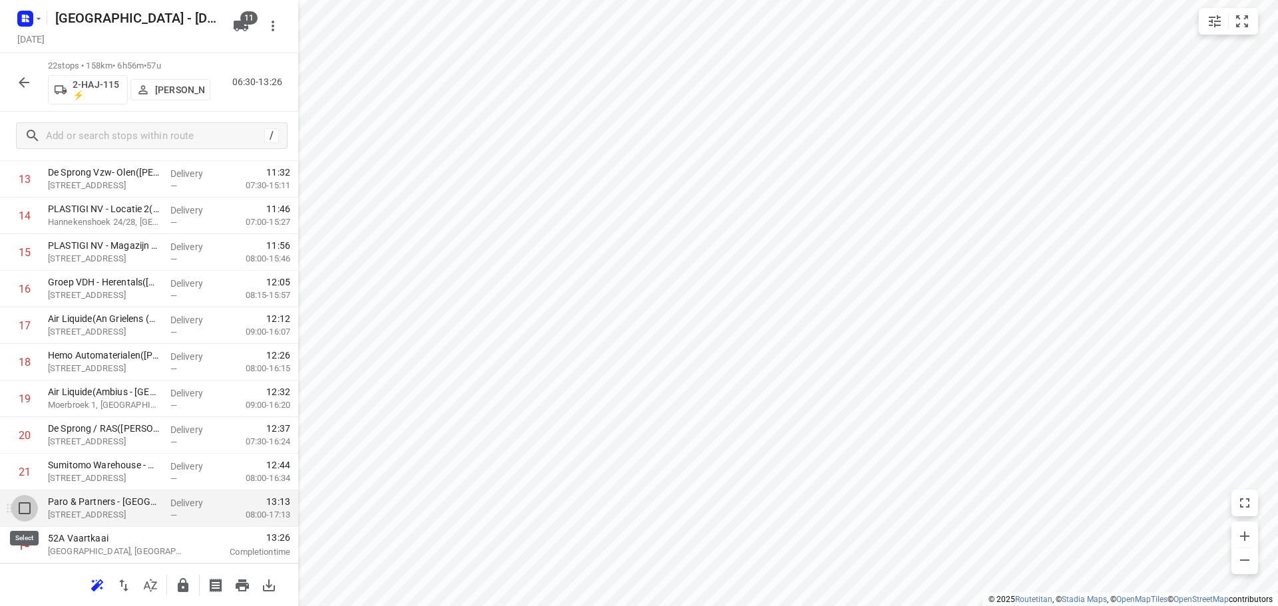
click at [23, 510] on input "checkbox" at bounding box center [24, 508] width 27 height 27
checkbox input "true"
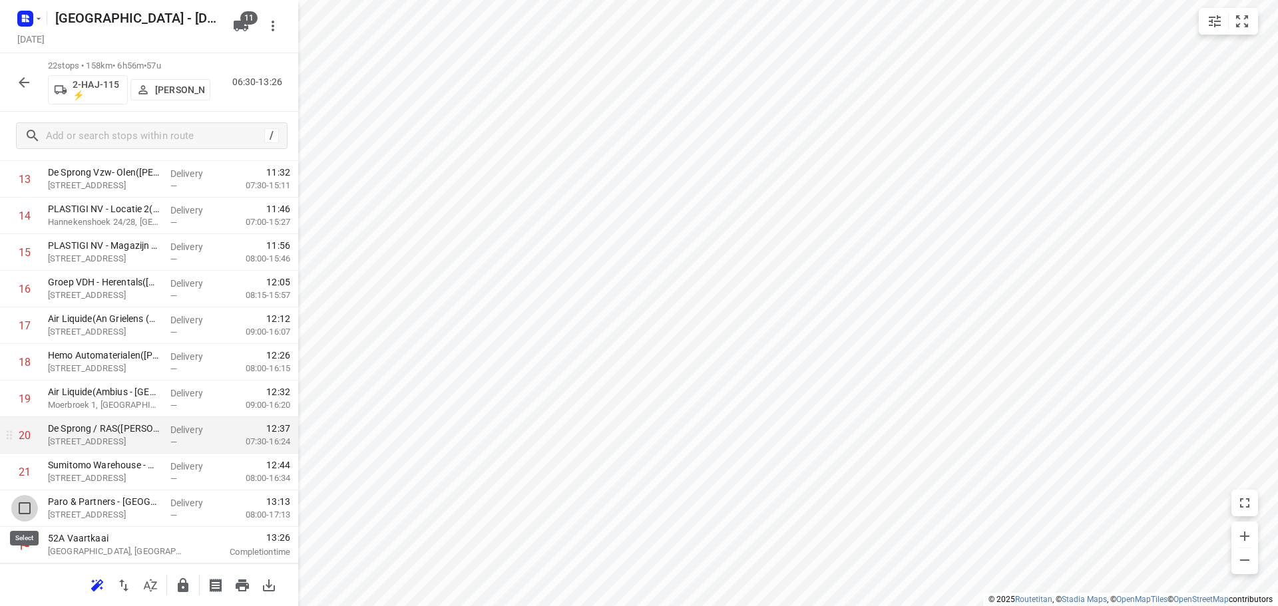
scroll to position [499, 0]
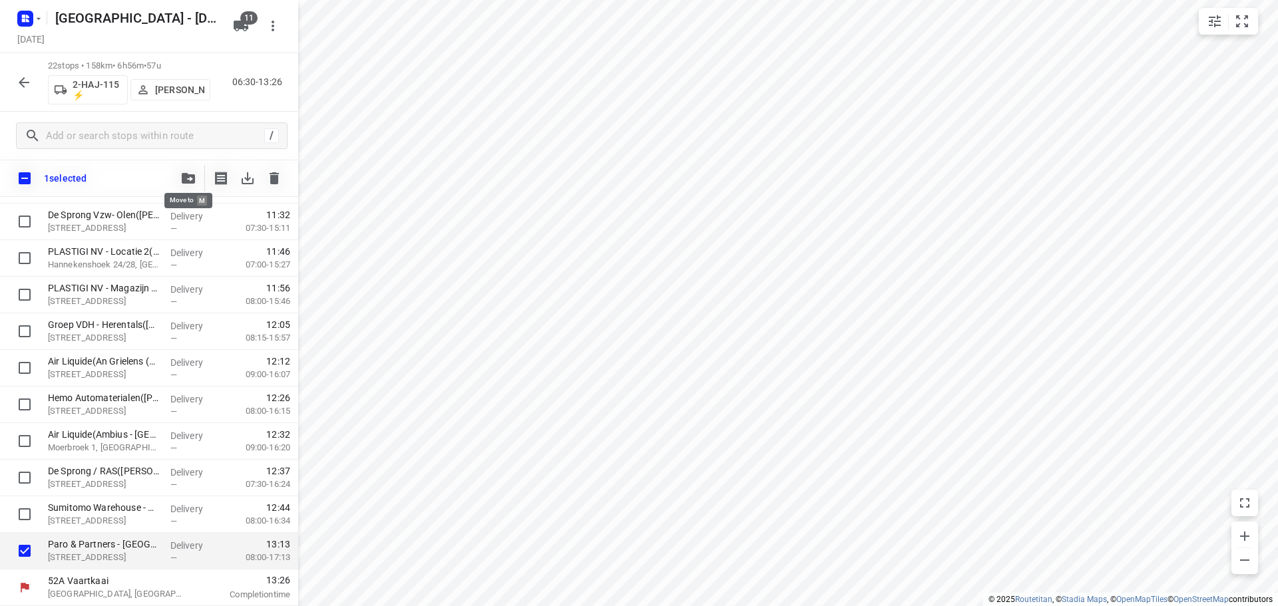
click at [182, 175] on icon "button" at bounding box center [188, 178] width 13 height 11
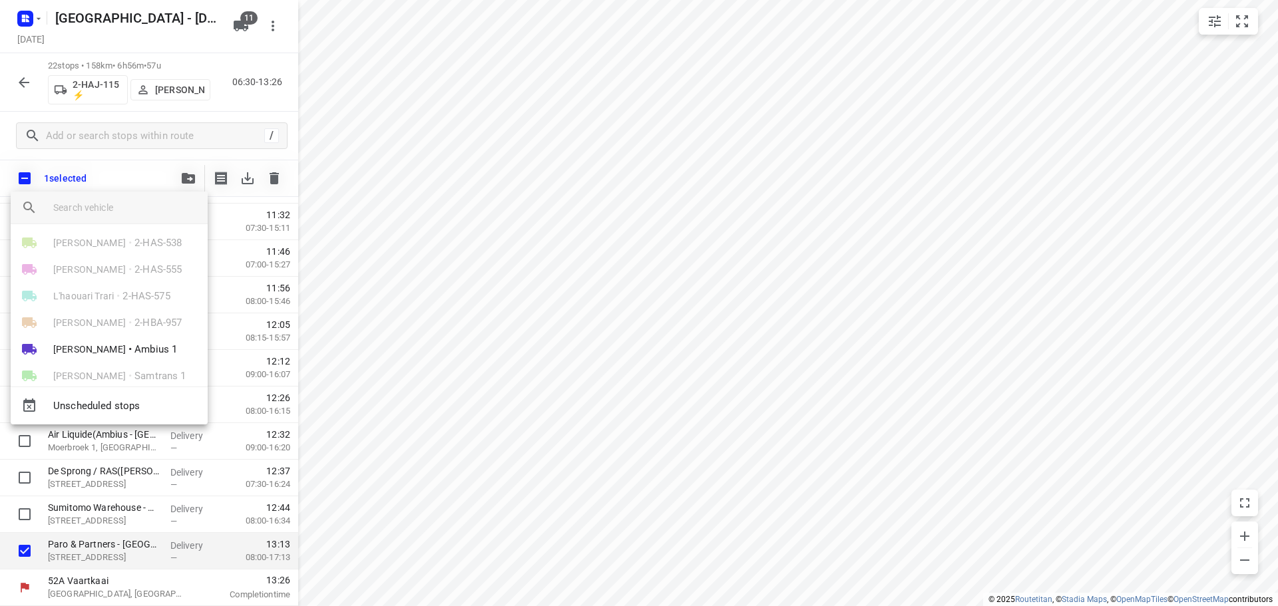
scroll to position [157, 0]
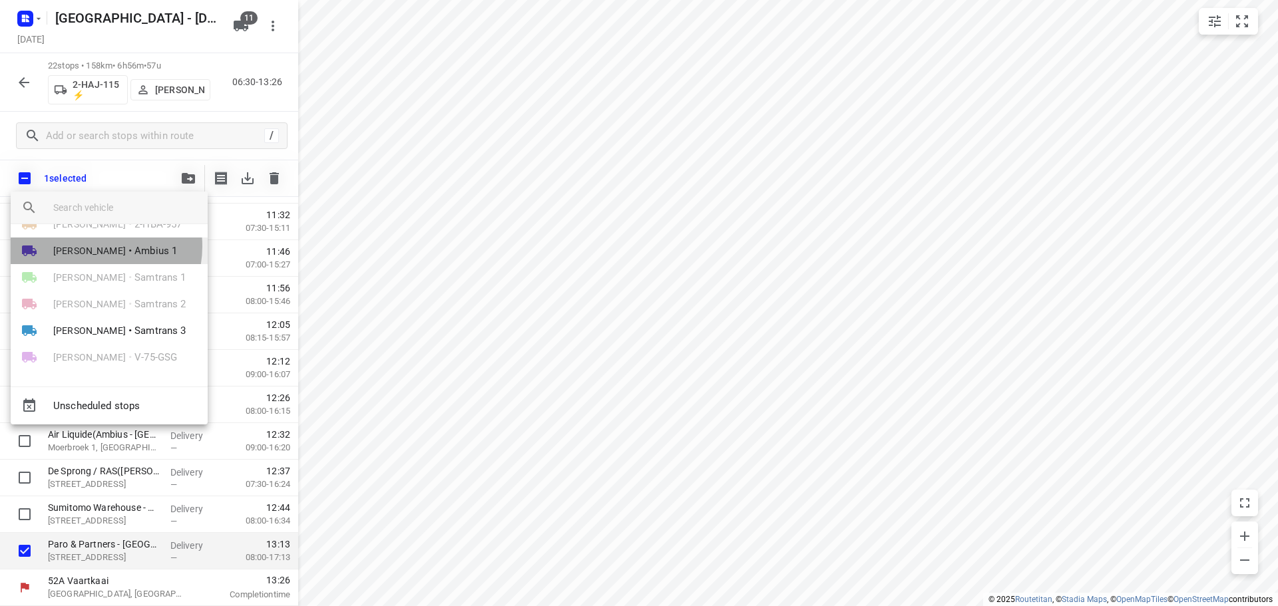
click at [90, 246] on span "[PERSON_NAME]" at bounding box center [89, 250] width 73 height 13
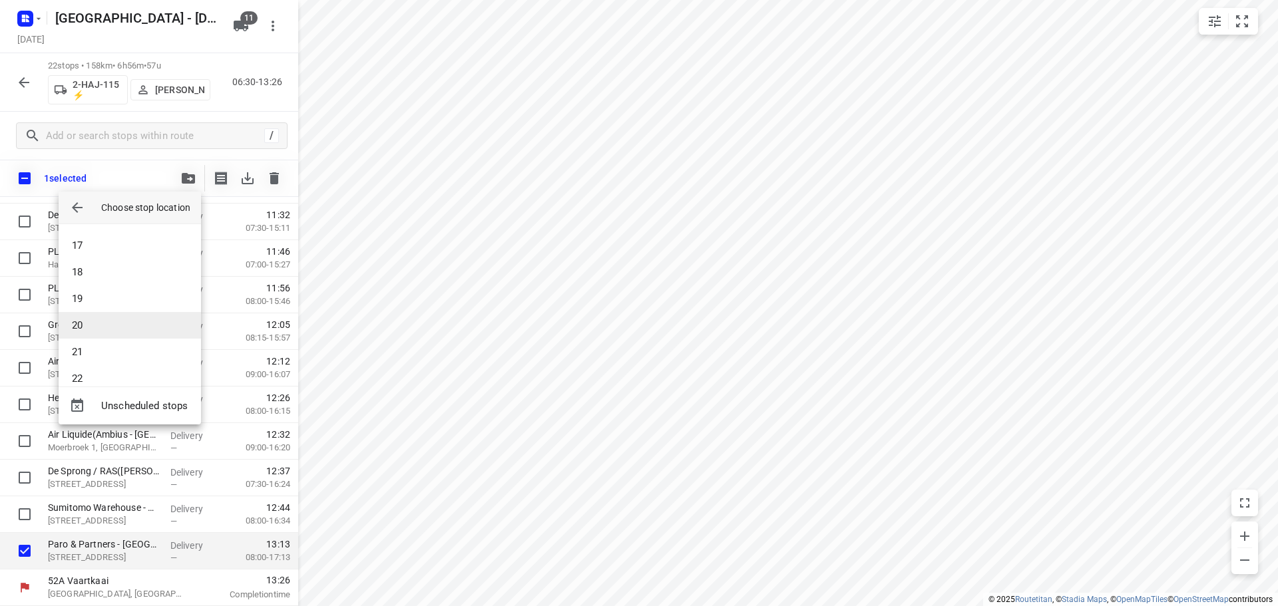
scroll to position [490, 0]
click at [81, 337] on li "23" at bounding box center [130, 338] width 142 height 27
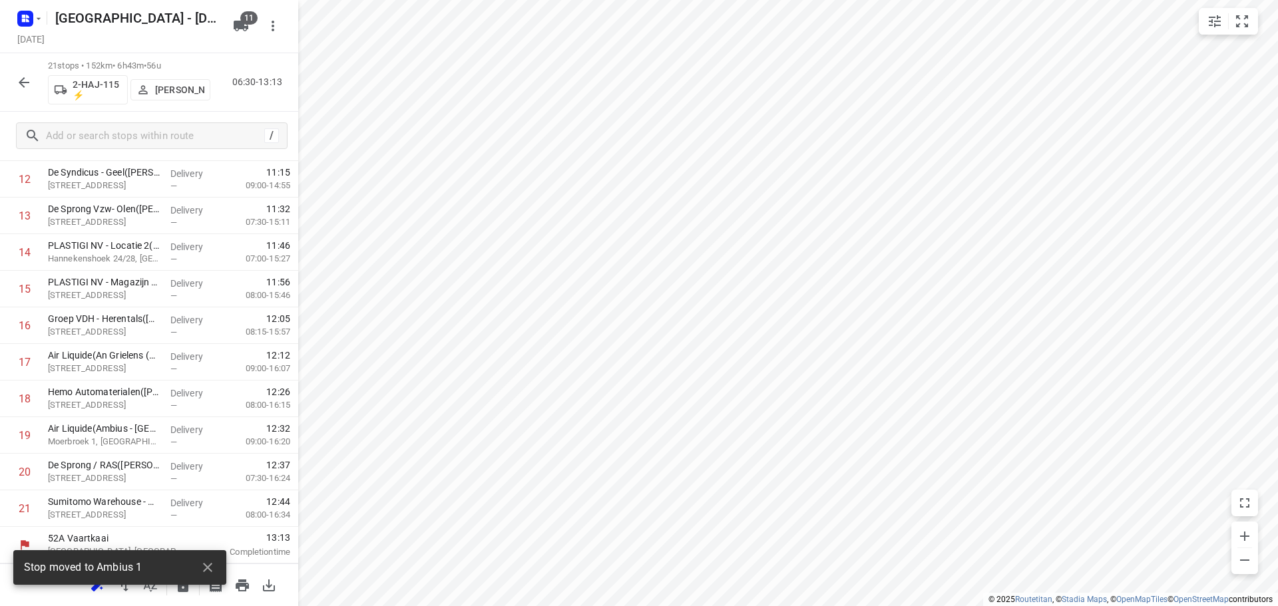
scroll to position [468, 0]
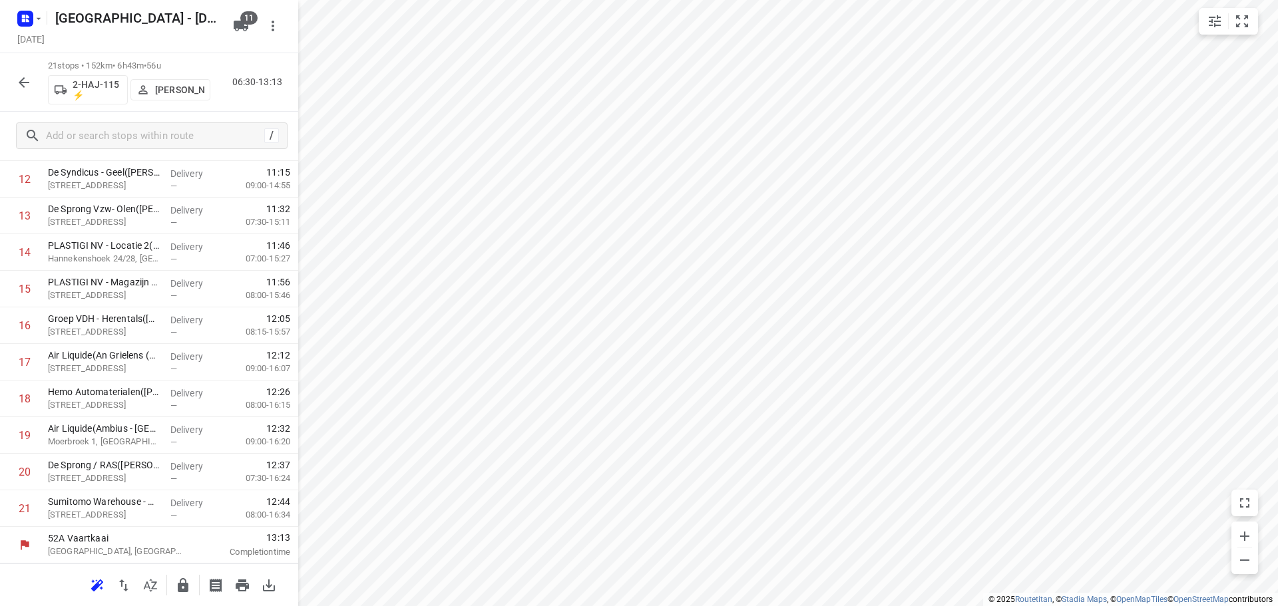
click at [27, 83] on icon "button" at bounding box center [24, 83] width 16 height 16
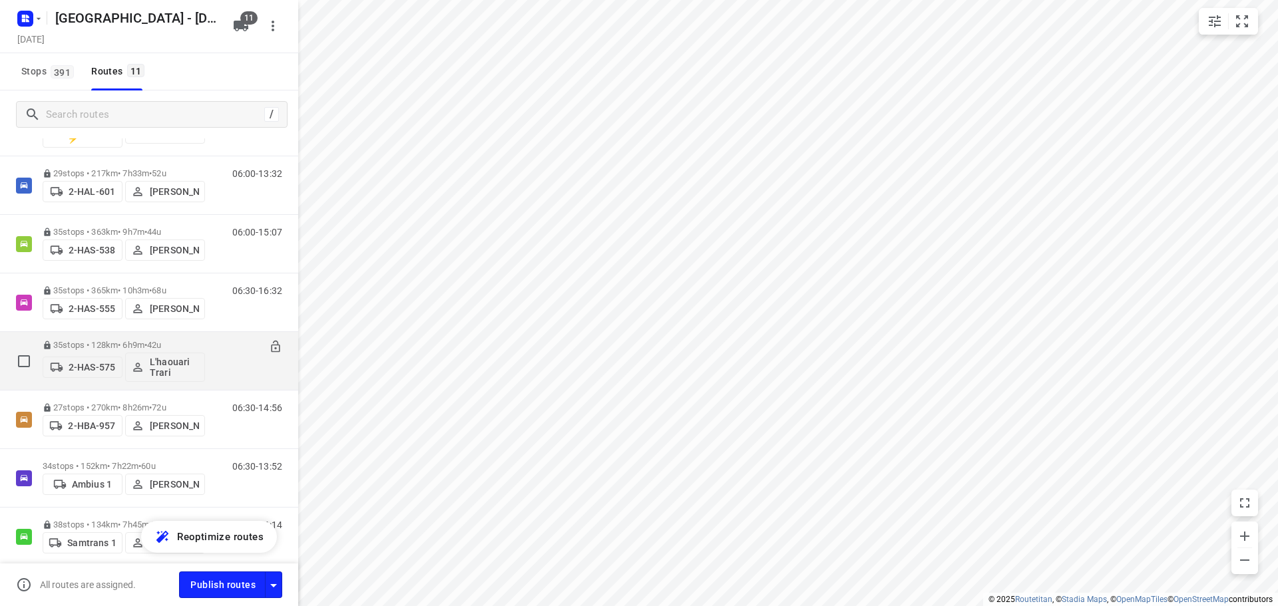
scroll to position [133, 0]
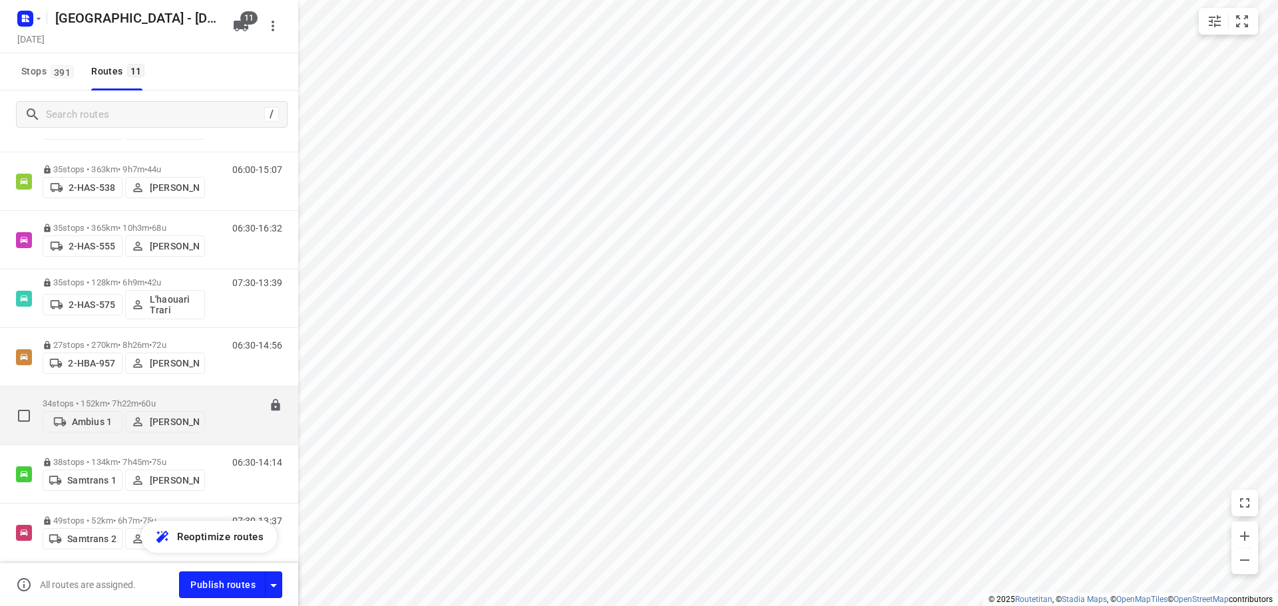
click at [107, 399] on p "34 stops • 152km • 7h22m • 60u" at bounding box center [124, 404] width 162 height 10
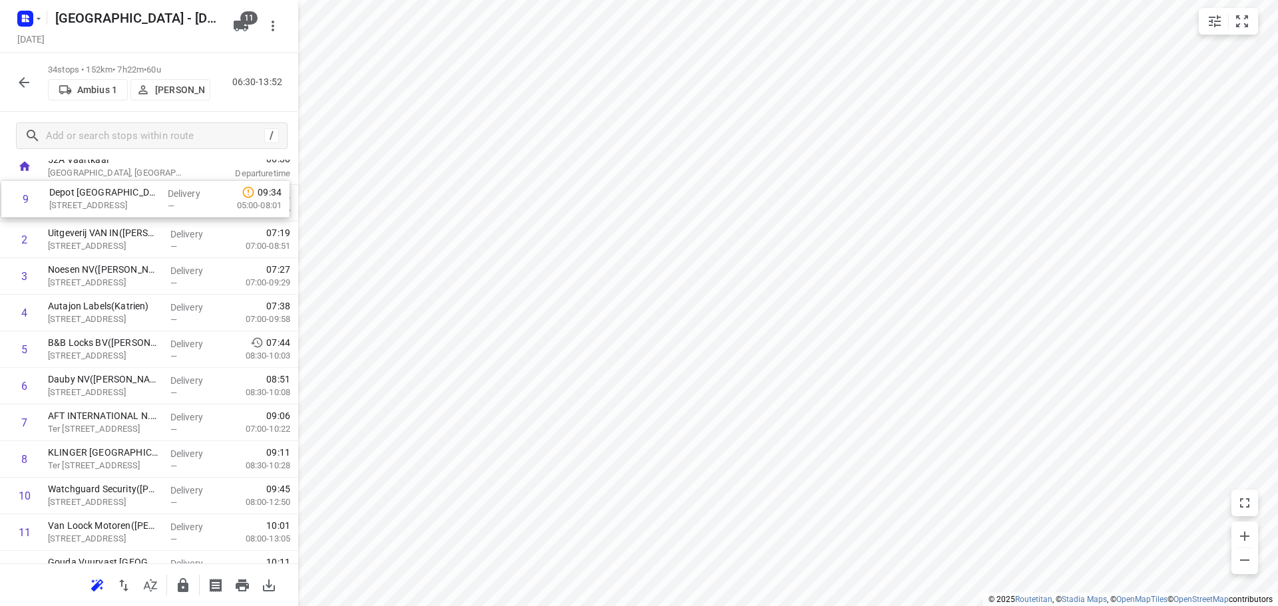
scroll to position [0, 0]
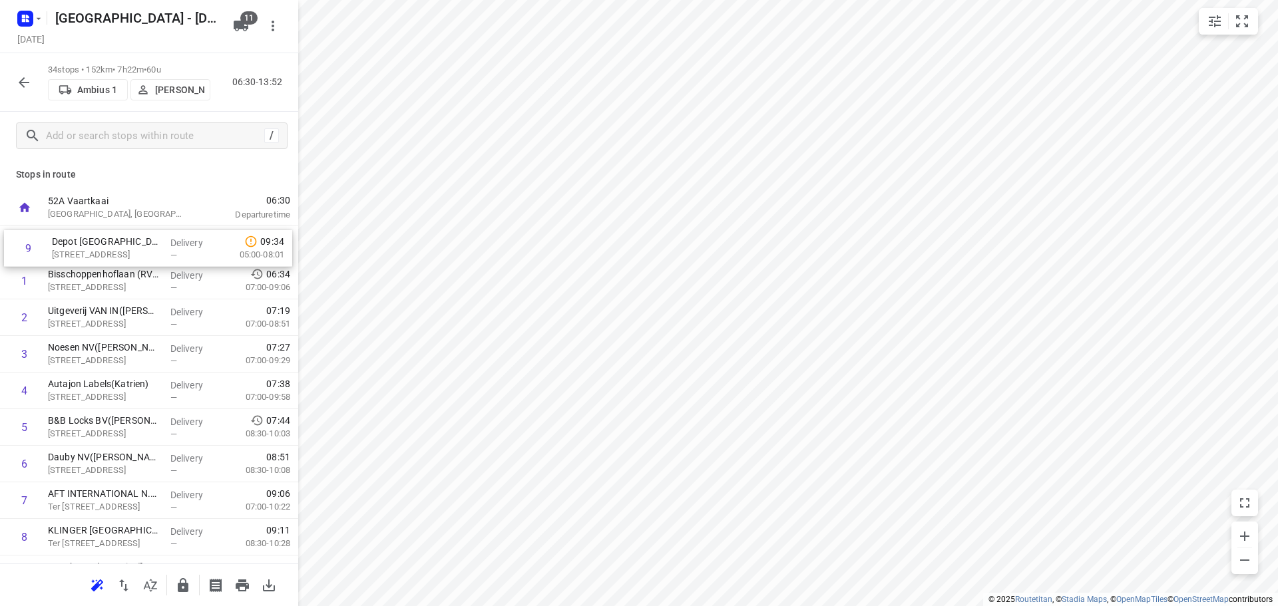
drag, startPoint x: 114, startPoint y: 403, endPoint x: 118, endPoint y: 242, distance: 161.8
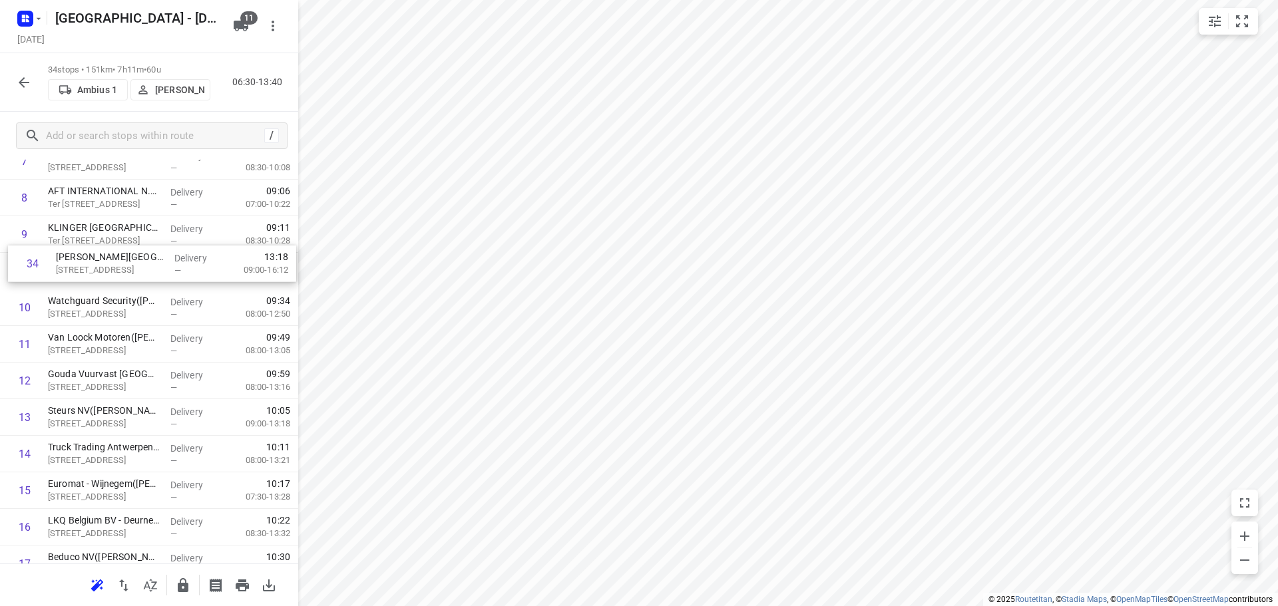
scroll to position [294, 0]
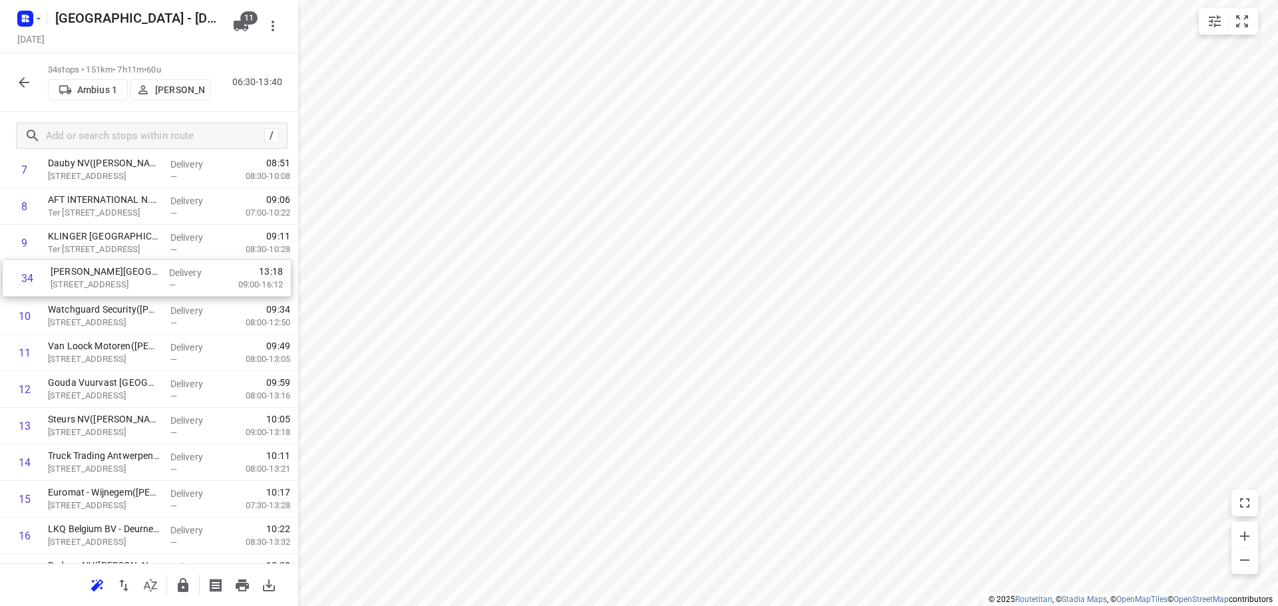
drag, startPoint x: 87, startPoint y: 508, endPoint x: 92, endPoint y: 275, distance: 233.6
click at [92, 275] on div "1 Depot [GEOGRAPHIC_DATA](Depot [GEOGRAPHIC_DATA]) [STREET_ADDRESS] Delivery — …" at bounding box center [149, 554] width 298 height 1244
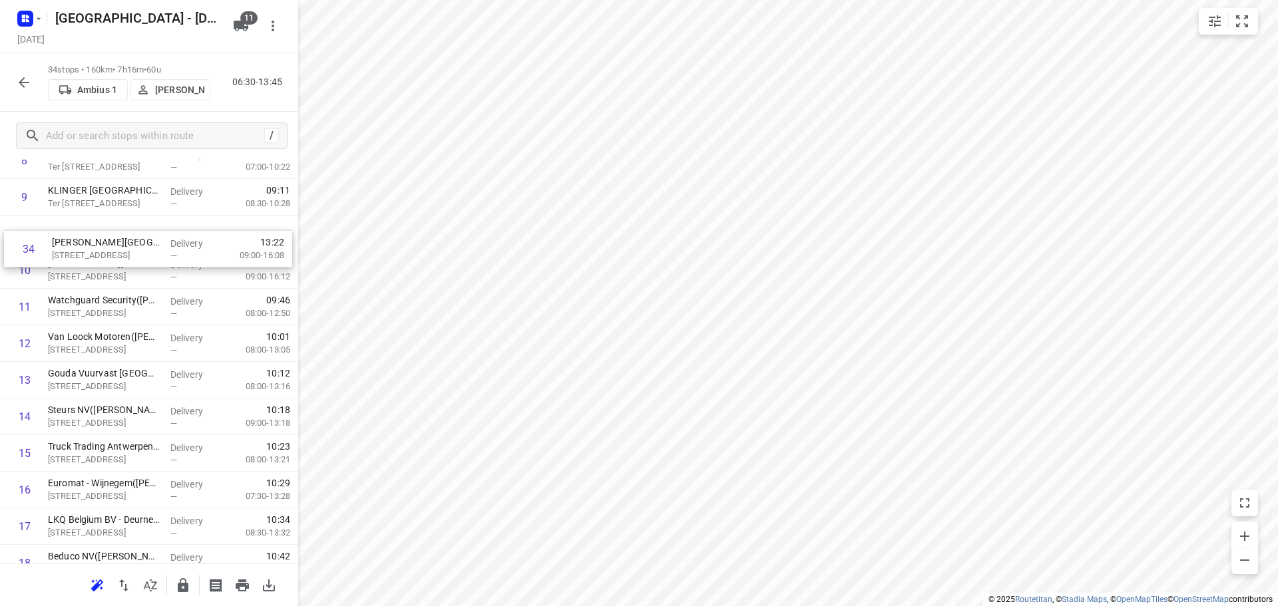
scroll to position [338, 0]
drag, startPoint x: 90, startPoint y: 508, endPoint x: 99, endPoint y: 267, distance: 241.1
click at [99, 267] on div "1 Depot [GEOGRAPHIC_DATA](Depot [GEOGRAPHIC_DATA]) [STREET_ADDRESS] Delivery — …" at bounding box center [149, 510] width 298 height 1244
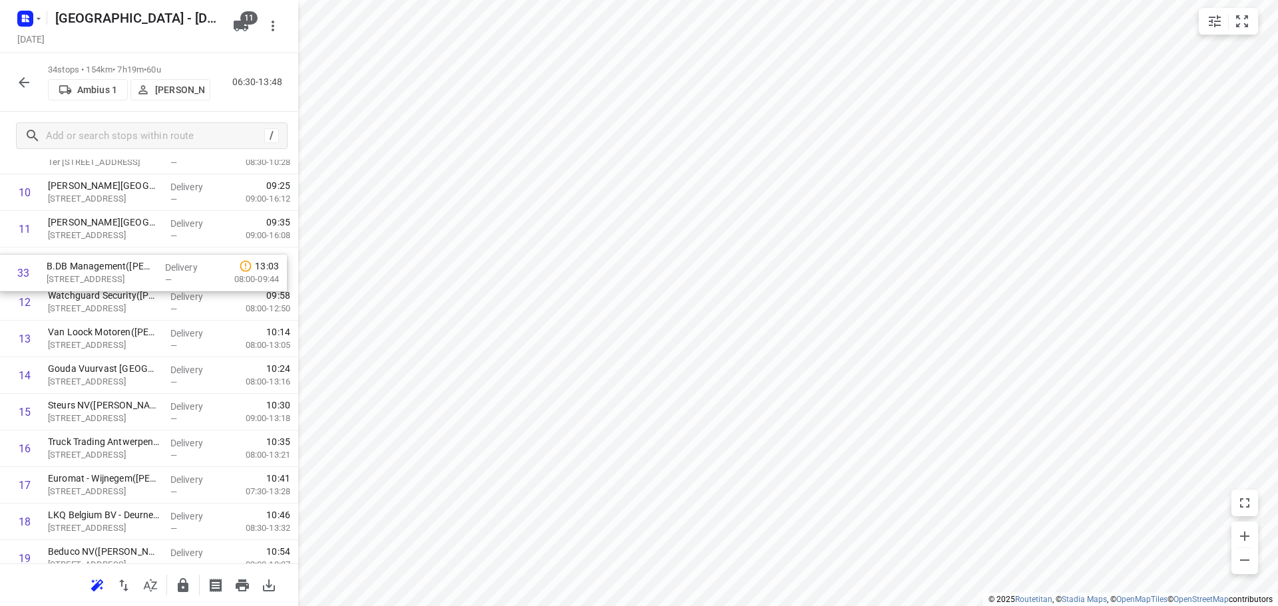
scroll to position [380, 0]
drag, startPoint x: 96, startPoint y: 474, endPoint x: 97, endPoint y: 268, distance: 207.0
click at [97, 268] on div "1 Depot [GEOGRAPHIC_DATA](Depot [GEOGRAPHIC_DATA]) [STREET_ADDRESS] Delivery — …" at bounding box center [149, 468] width 298 height 1244
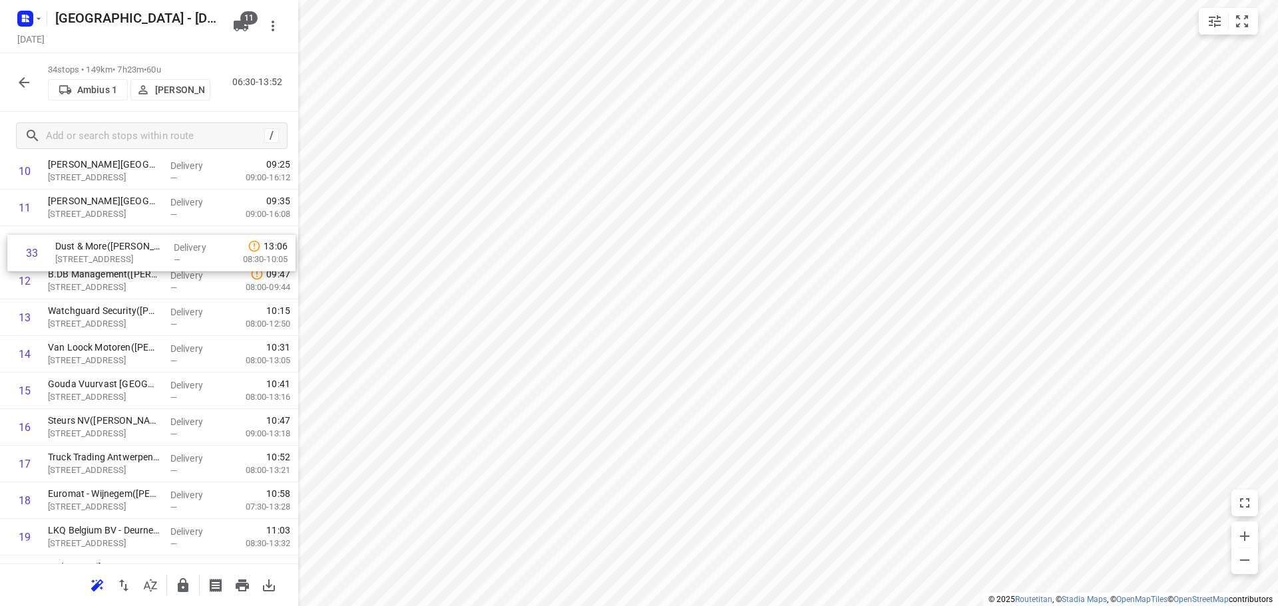
scroll to position [399, 0]
drag, startPoint x: 92, startPoint y: 476, endPoint x: 98, endPoint y: 281, distance: 195.8
click at [98, 281] on div "1 Depot [GEOGRAPHIC_DATA](Depot [GEOGRAPHIC_DATA]) [STREET_ADDRESS] Delivery — …" at bounding box center [149, 450] width 298 height 1244
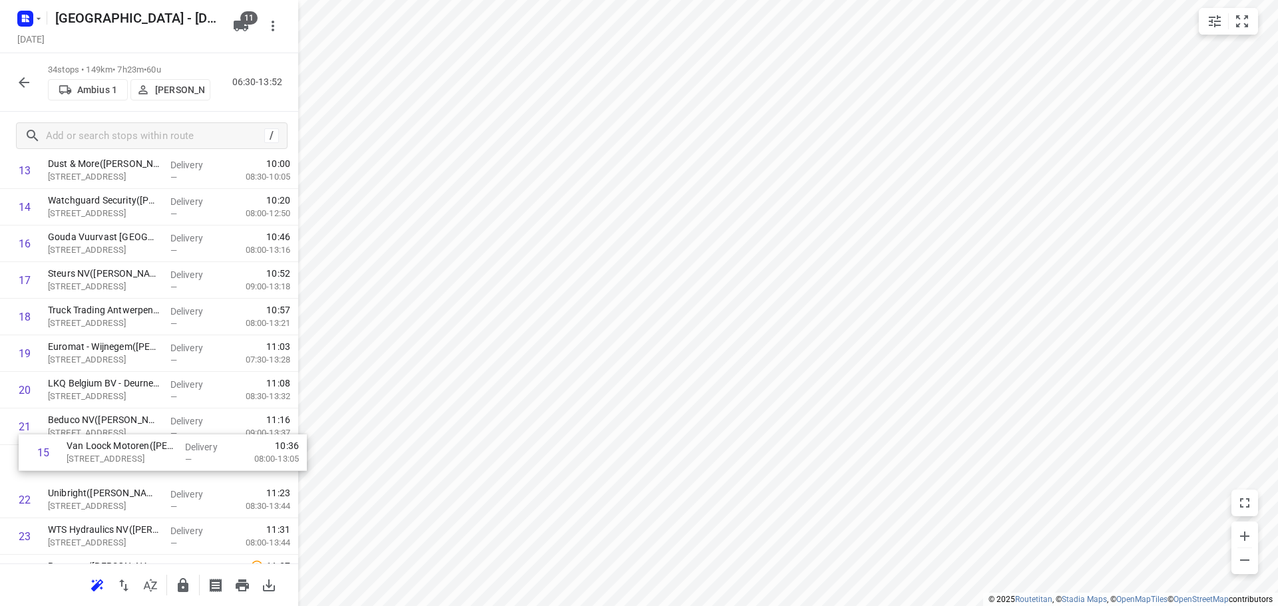
scroll to position [518, 0]
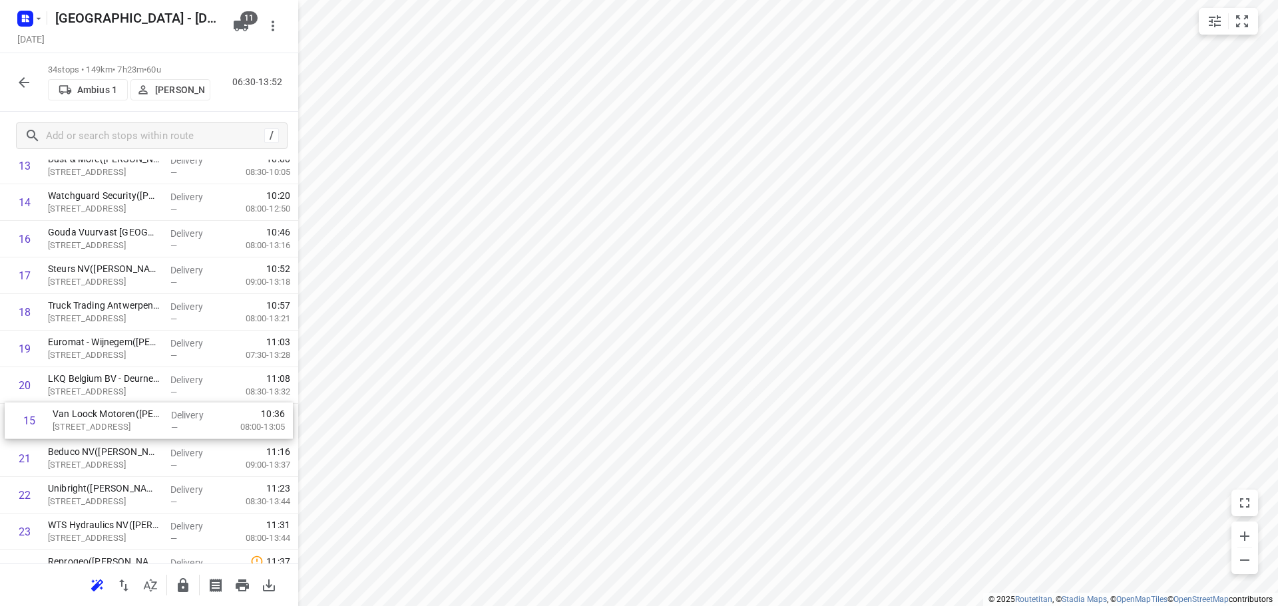
drag, startPoint x: 91, startPoint y: 356, endPoint x: 94, endPoint y: 423, distance: 66.7
click at [94, 423] on div "1 Depot [GEOGRAPHIC_DATA](Depot [GEOGRAPHIC_DATA]) [STREET_ADDRESS] Delivery — …" at bounding box center [149, 331] width 298 height 1244
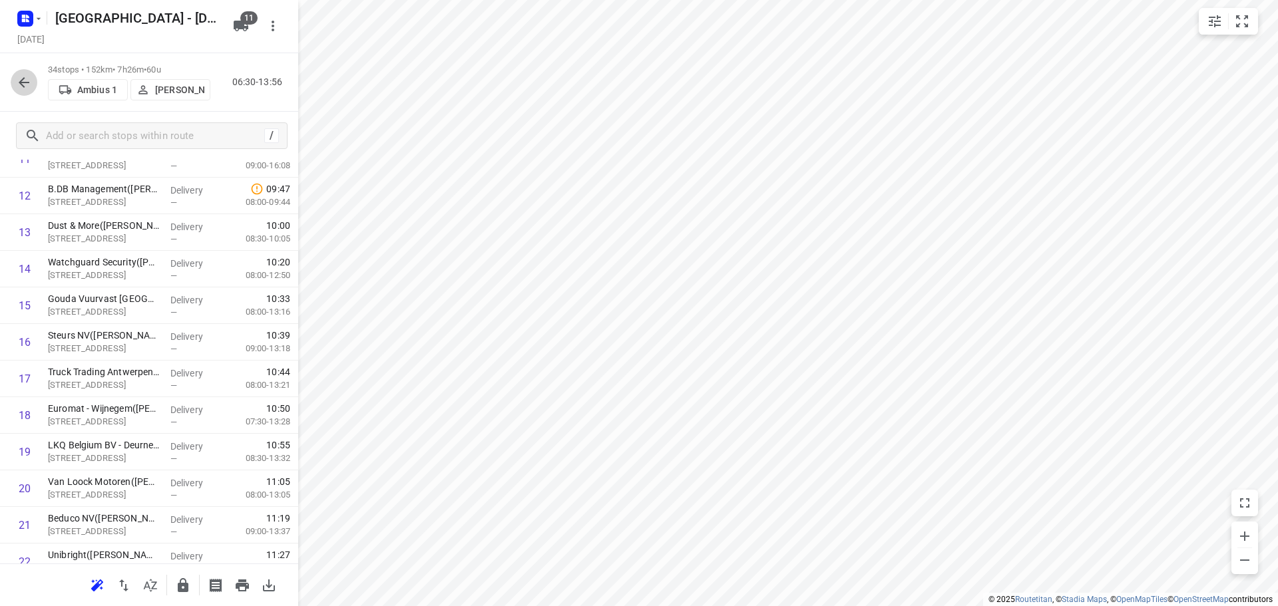
click at [25, 85] on icon "button" at bounding box center [24, 83] width 16 height 16
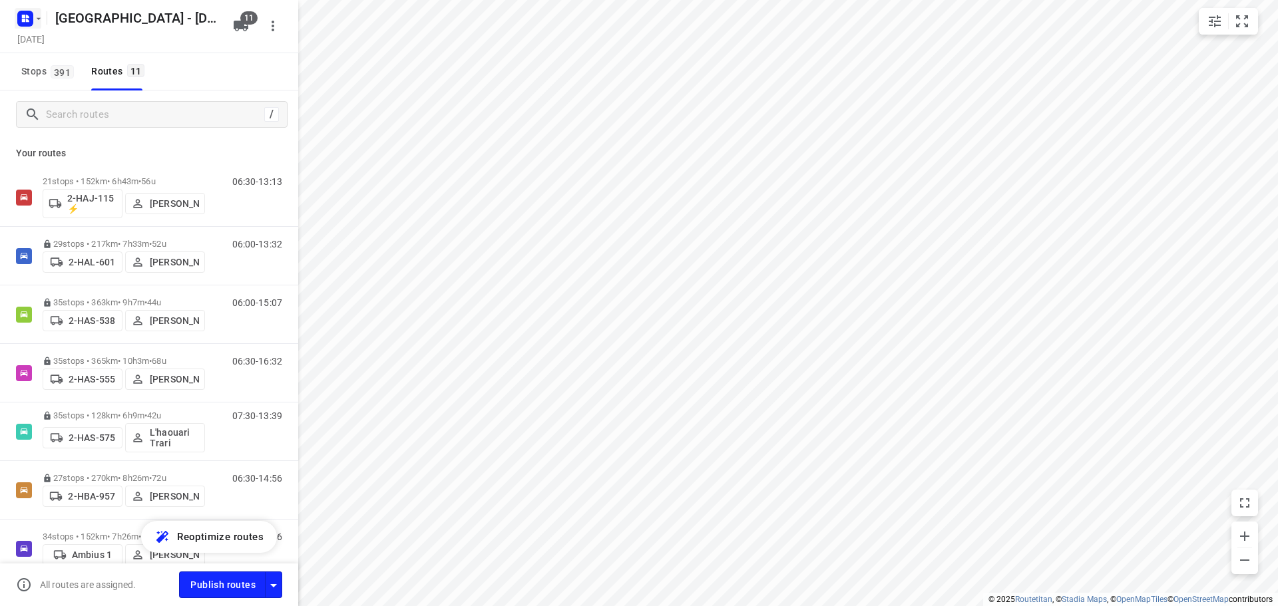
click at [27, 20] on icon "button" at bounding box center [27, 20] width 3 height 3
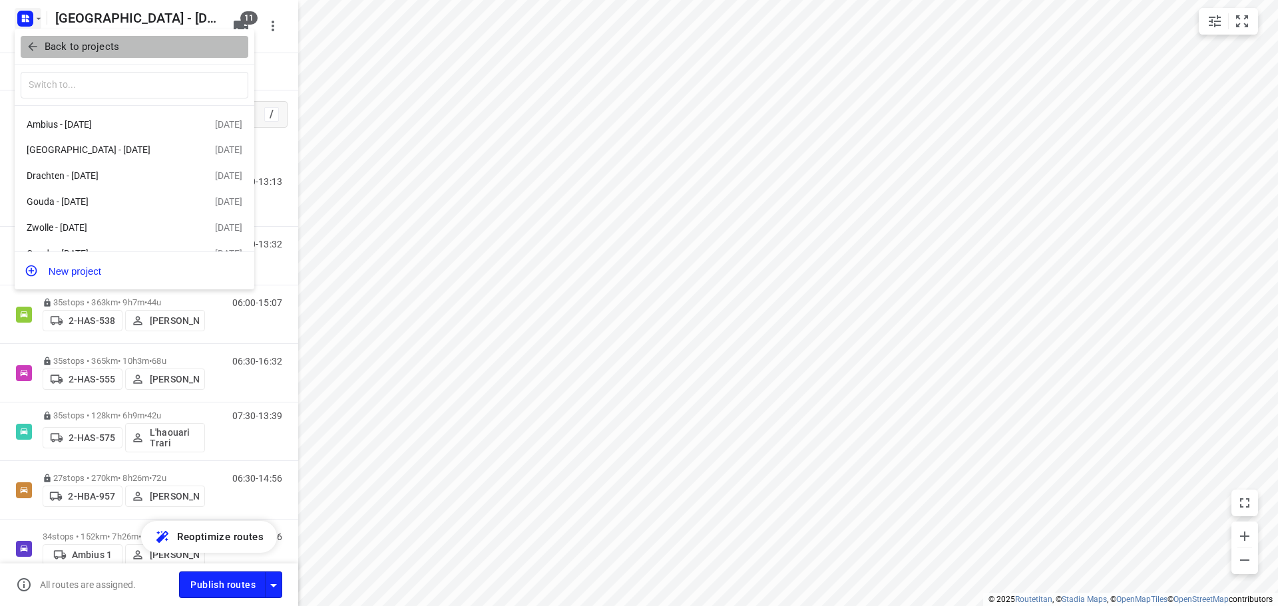
click at [57, 47] on p "Back to projects" at bounding box center [82, 46] width 75 height 15
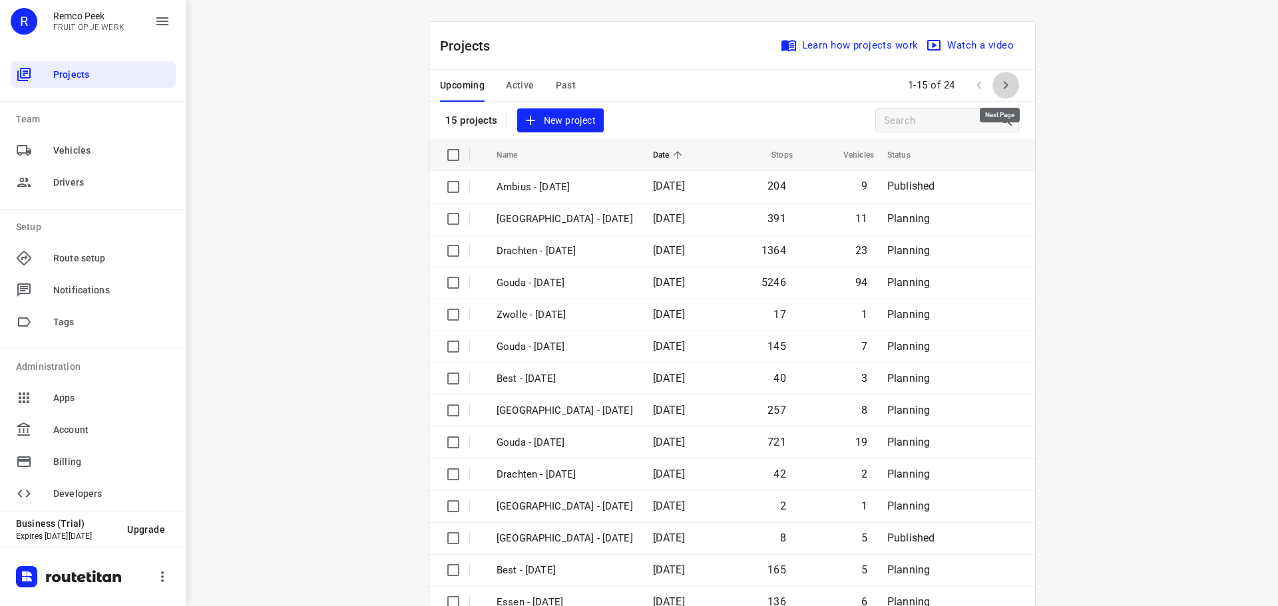
click at [1000, 81] on icon "button" at bounding box center [1006, 85] width 16 height 16
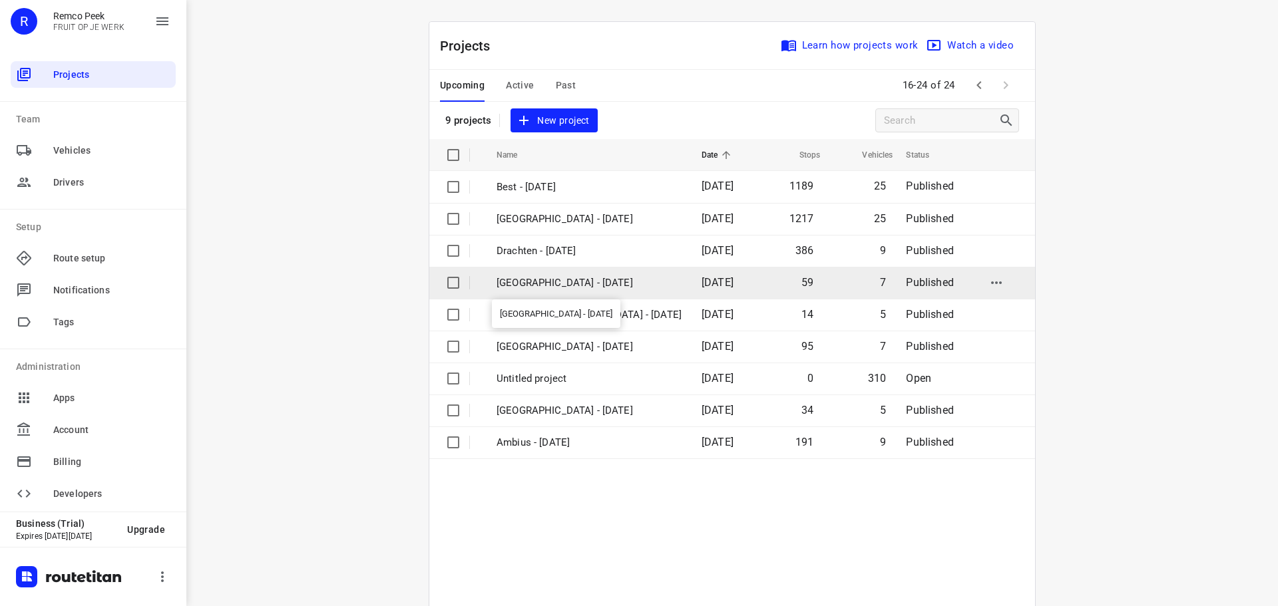
click at [526, 281] on p "[GEOGRAPHIC_DATA] - [DATE]" at bounding box center [588, 283] width 185 height 15
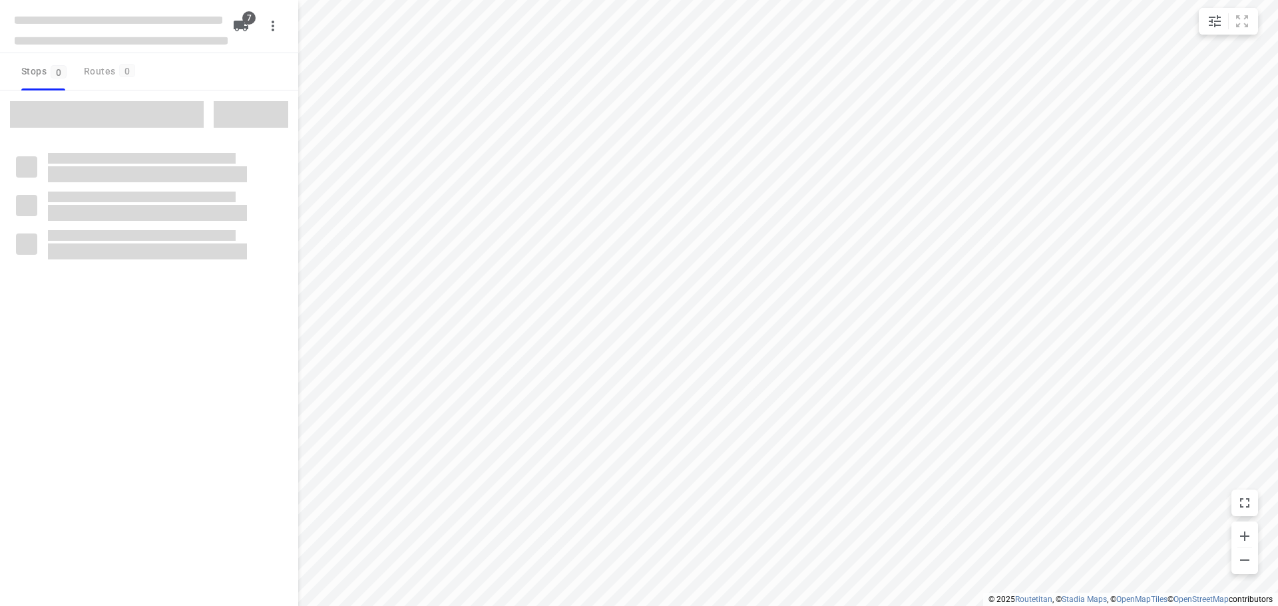
checkbox input "true"
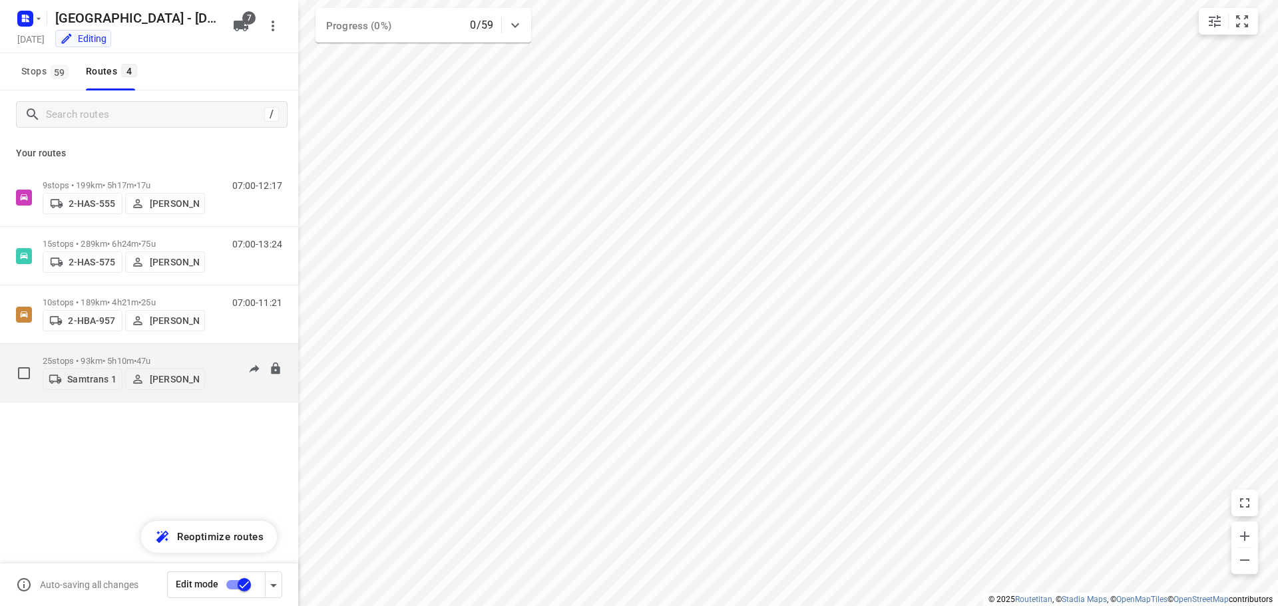
click at [88, 356] on p "25 stops • 93km • 5h10m • 47u" at bounding box center [124, 361] width 162 height 10
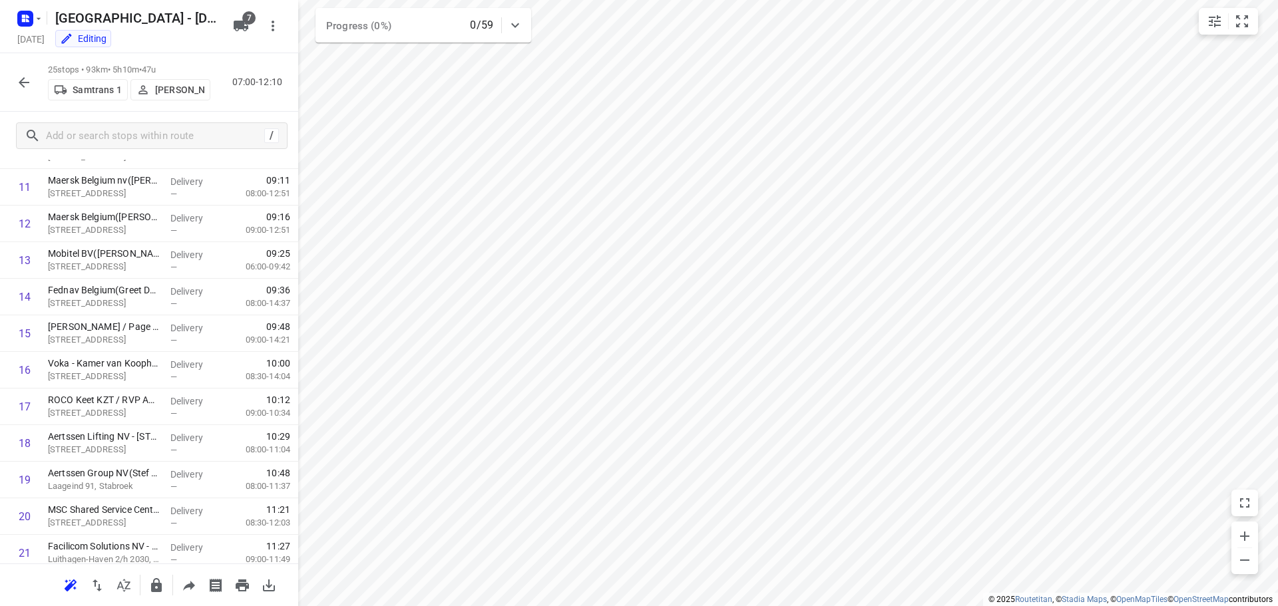
scroll to position [215, 0]
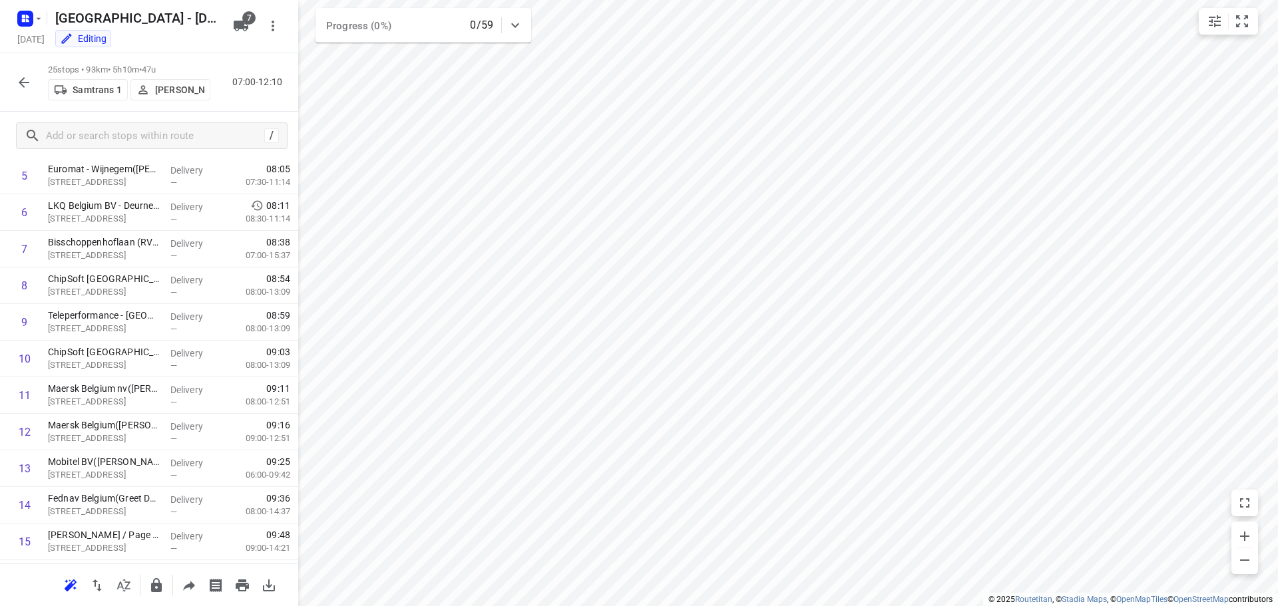
click at [22, 83] on icon "button" at bounding box center [24, 83] width 16 height 16
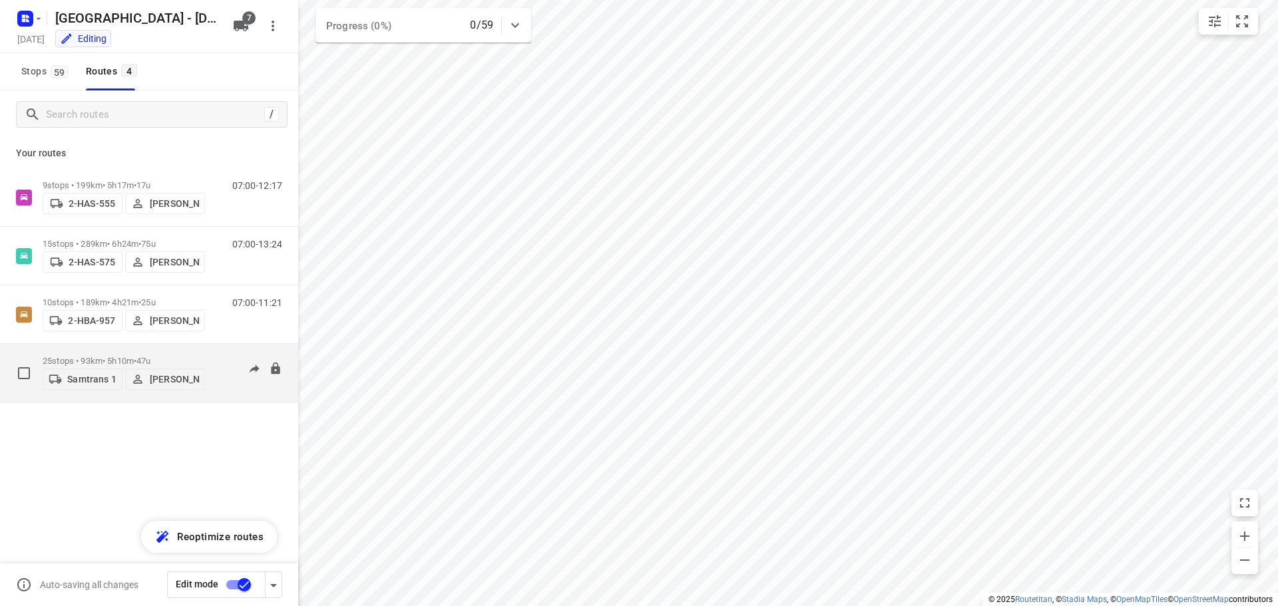
click at [91, 356] on p "25 stops • 93km • 5h10m • 47u" at bounding box center [124, 361] width 162 height 10
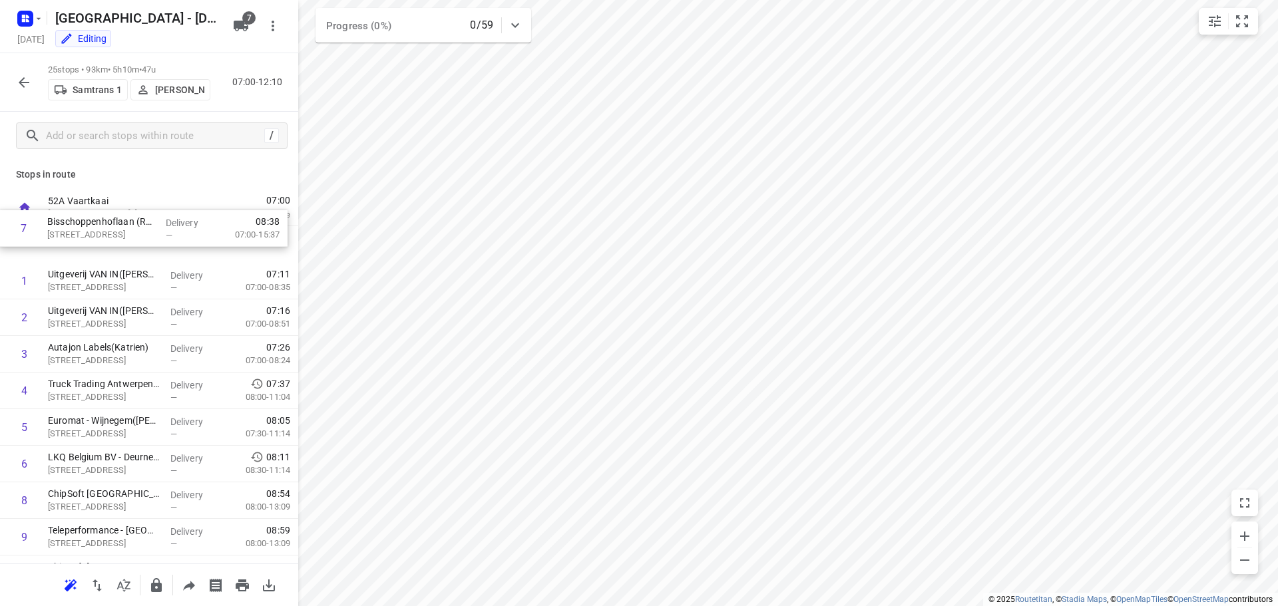
scroll to position [0, 0]
drag, startPoint x: 104, startPoint y: 463, endPoint x: 103, endPoint y: 246, distance: 217.6
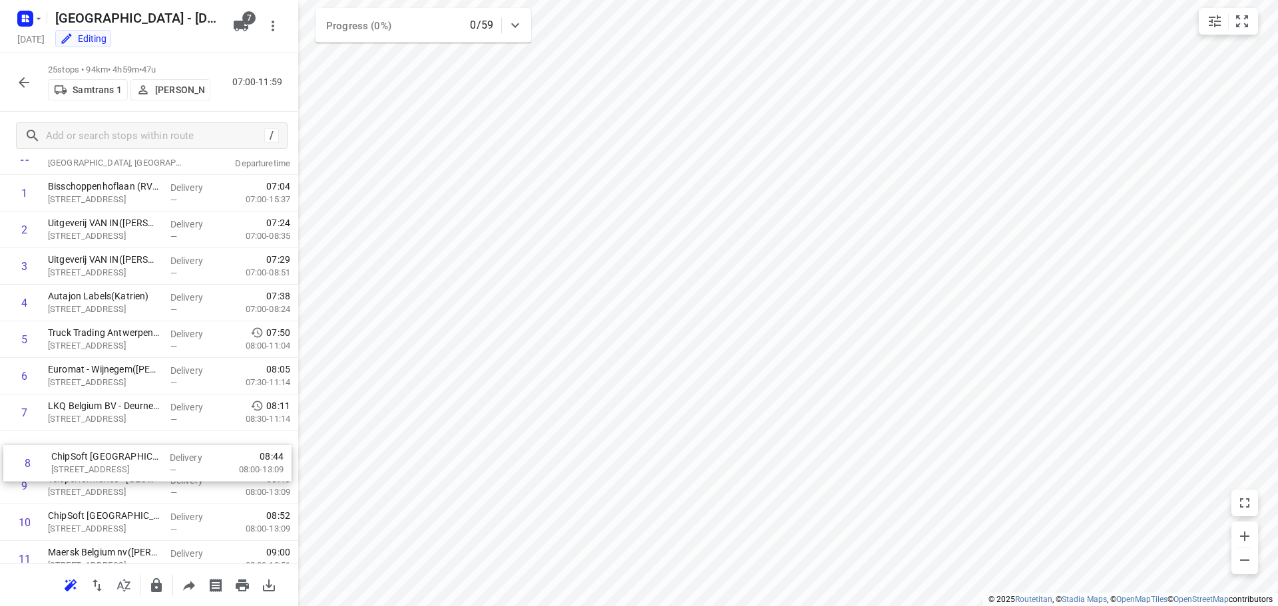
scroll to position [52, 0]
drag, startPoint x: 135, startPoint y: 501, endPoint x: 138, endPoint y: 443, distance: 58.7
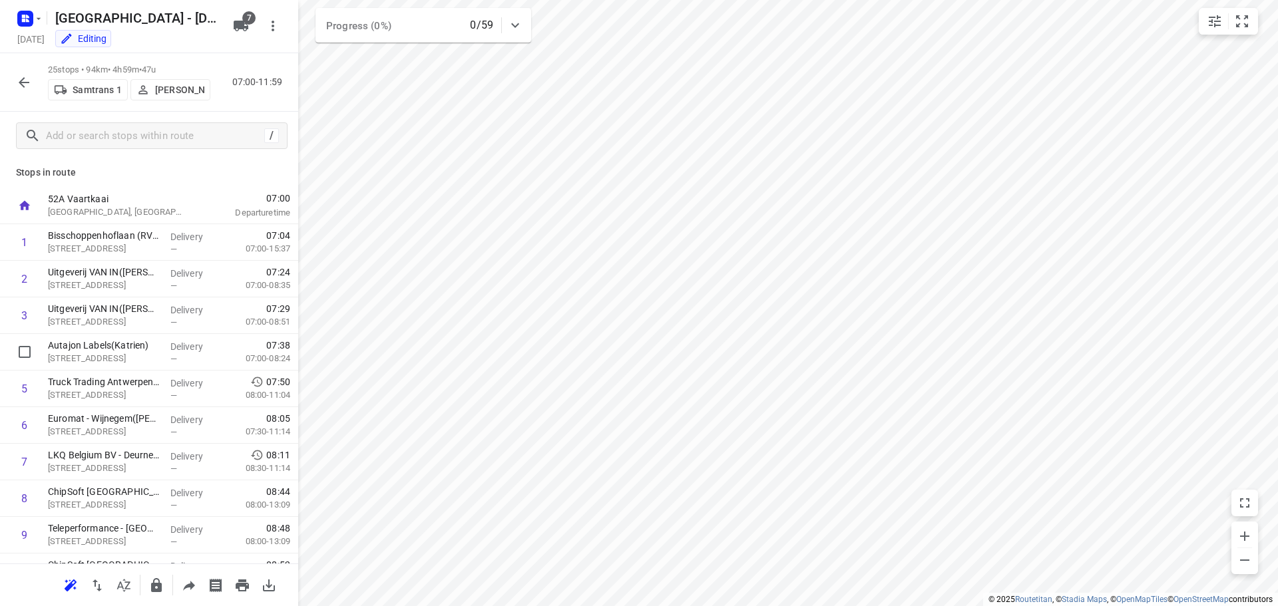
scroll to position [0, 0]
